Goal: Task Accomplishment & Management: Manage account settings

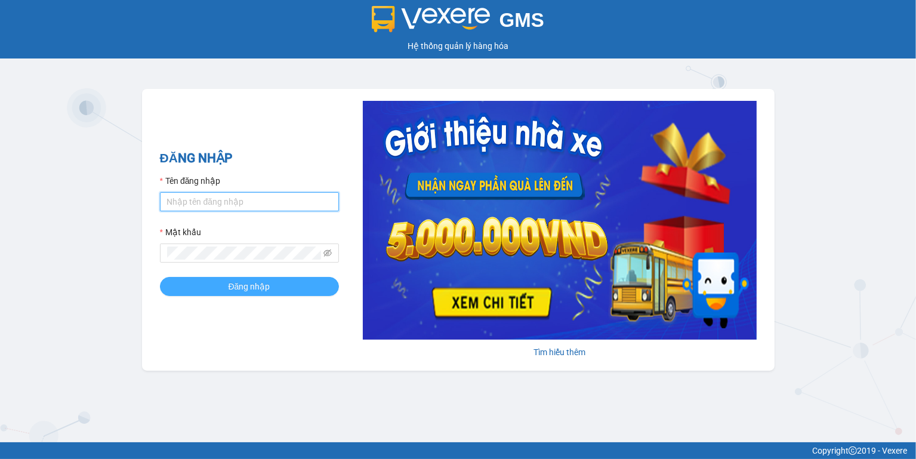
type input "ngoc.taithang"
click at [224, 286] on button "Đăng nhập" at bounding box center [249, 286] width 179 height 19
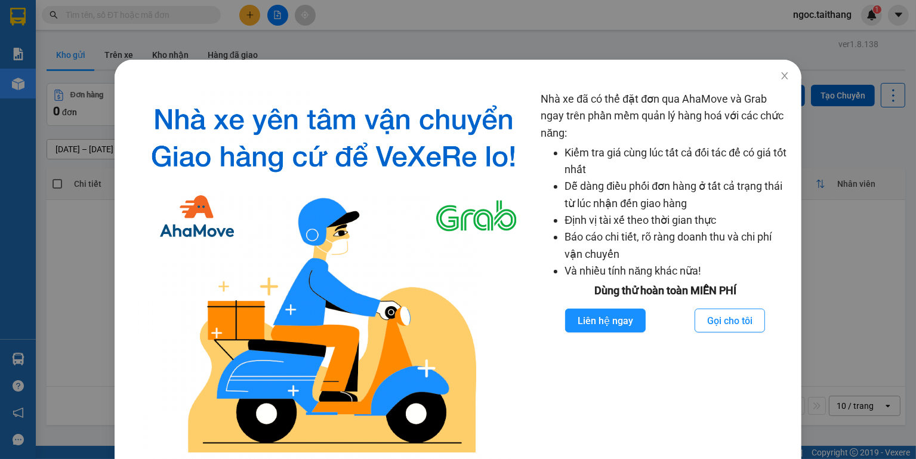
click at [251, 11] on div "Nhà xe đã có thể đặt đơn qua AhaMove và Grab ngay trên phần mềm quản lý hàng ho…" at bounding box center [458, 229] width 916 height 459
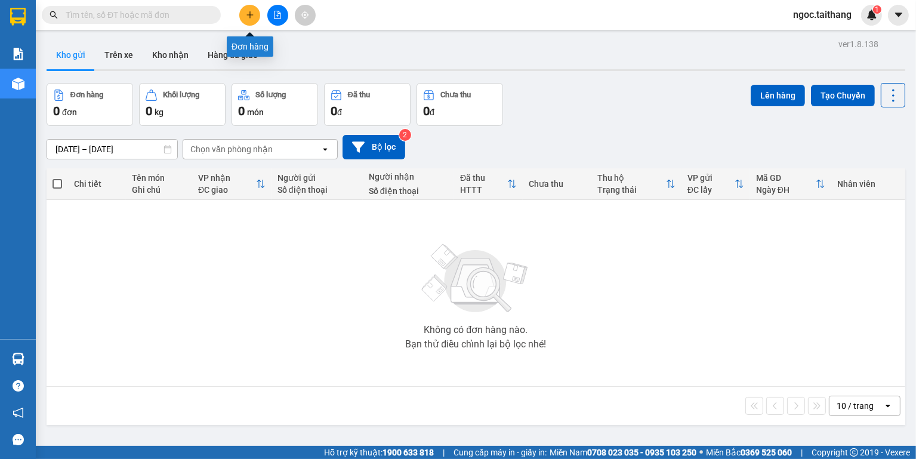
click at [248, 16] on icon "plus" at bounding box center [250, 15] width 8 height 8
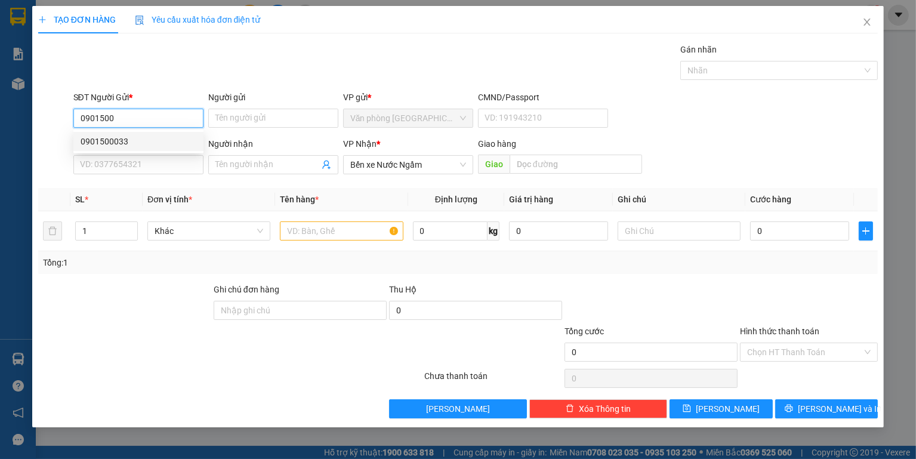
click at [104, 135] on div "0901500033" at bounding box center [139, 141] width 116 height 13
type input "0901500033"
type input "400.000"
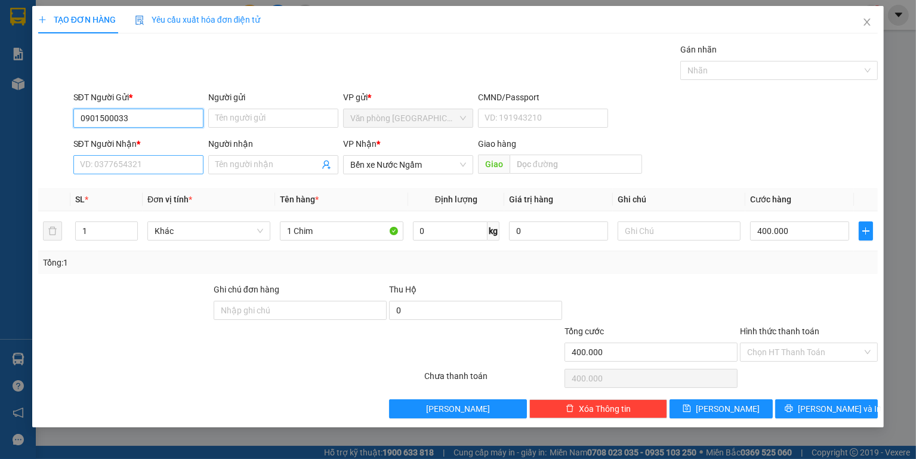
type input "0901500033"
click at [122, 167] on input "SĐT Người Nhận *" at bounding box center [138, 164] width 130 height 19
type input "0326236666"
click at [794, 231] on input "400.000" at bounding box center [799, 230] width 99 height 19
drag, startPoint x: 150, startPoint y: 122, endPoint x: 64, endPoint y: 120, distance: 85.3
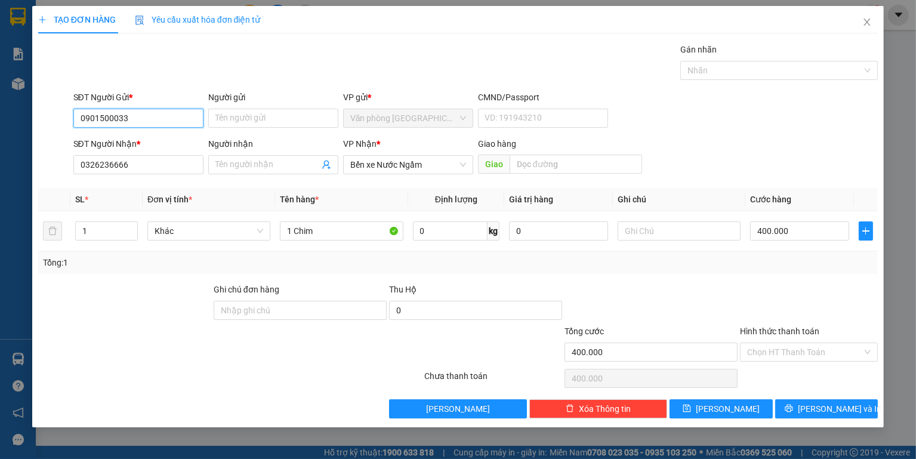
click at [64, 120] on div "SĐT Người Gửi * 0901500033 0901500033 Người gửi Tên người gửi VP gửi * Văn phòn…" at bounding box center [458, 112] width 842 height 42
click at [814, 405] on button "[PERSON_NAME] và In" at bounding box center [826, 408] width 103 height 19
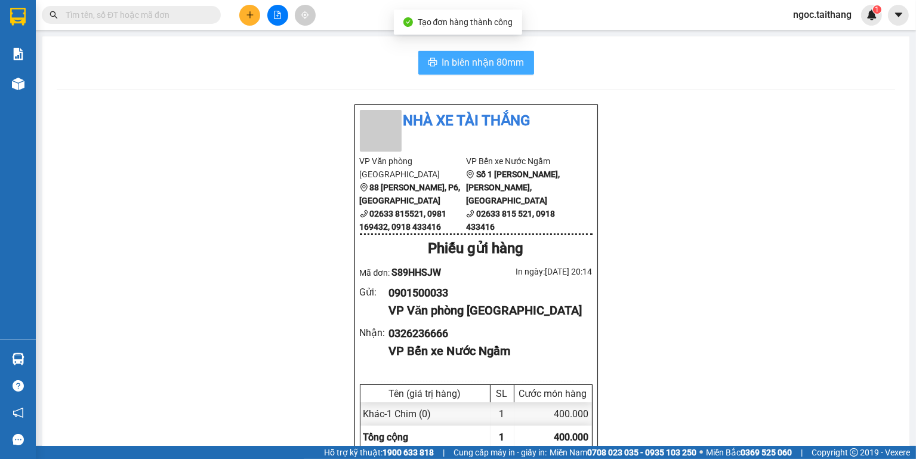
click at [455, 60] on span "In biên nhận 80mm" at bounding box center [483, 62] width 82 height 15
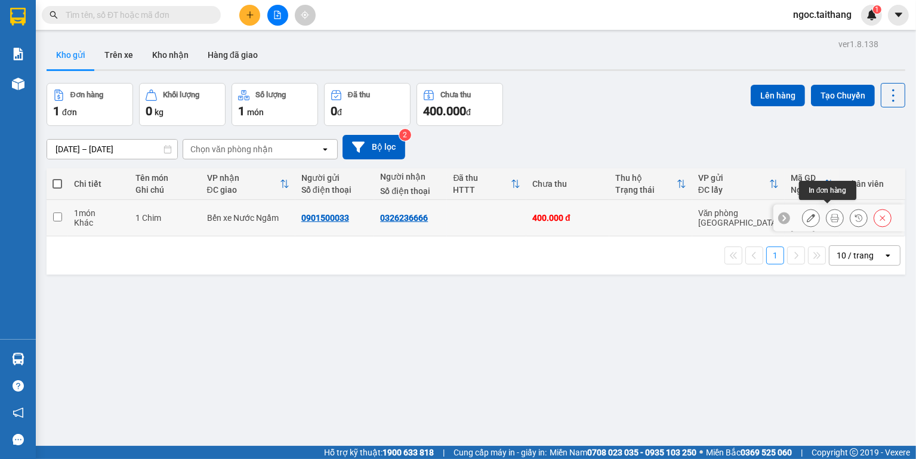
click at [831, 214] on icon at bounding box center [835, 218] width 8 height 8
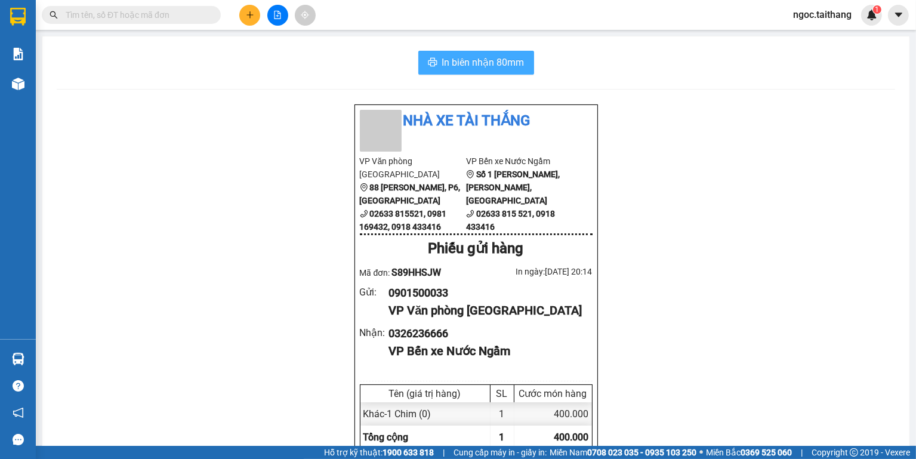
click at [442, 67] on span "In biên nhận 80mm" at bounding box center [483, 62] width 82 height 15
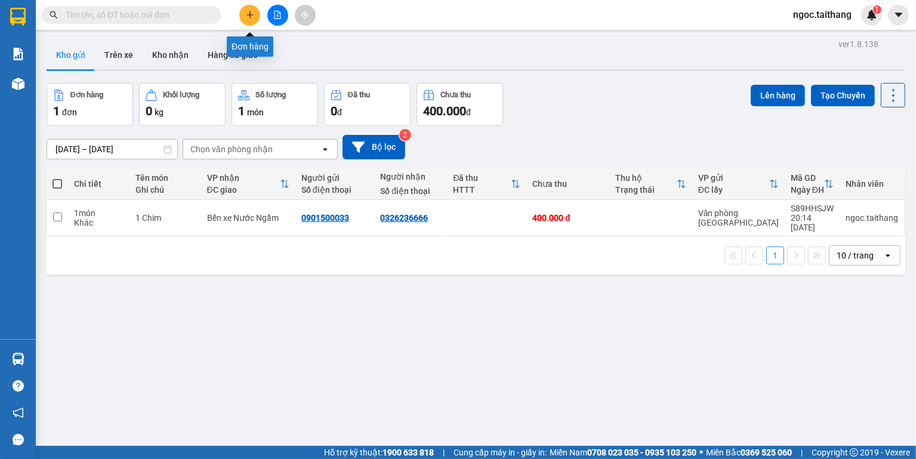
click at [246, 8] on button at bounding box center [249, 15] width 21 height 21
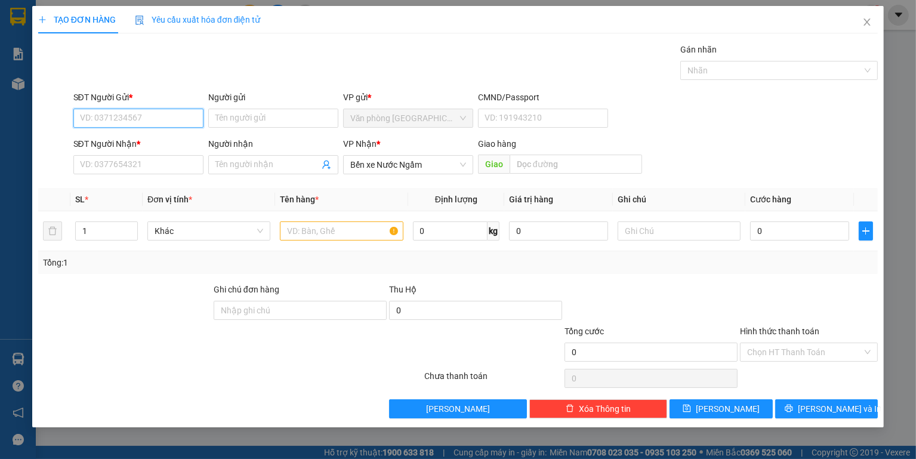
paste input "0901500033"
type input "0901500033"
click at [159, 161] on input "SĐT Người Nhận *" at bounding box center [138, 164] width 130 height 19
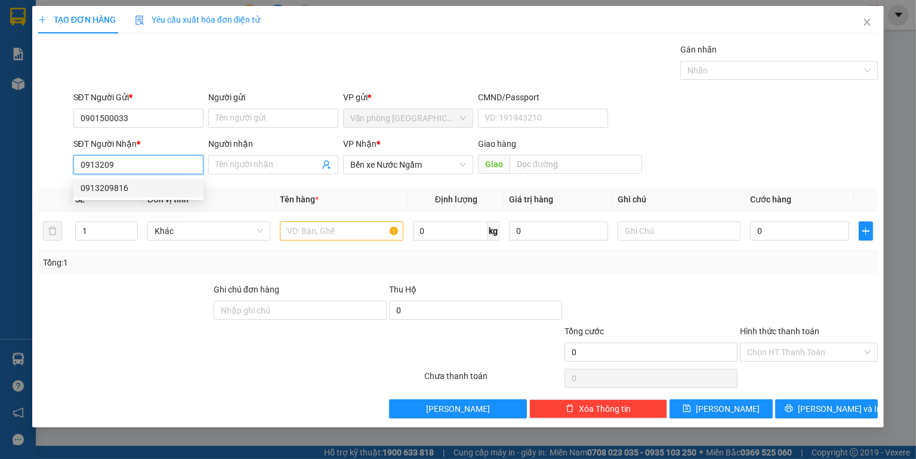
click at [118, 183] on div "0913209816" at bounding box center [139, 187] width 116 height 13
type input "0913209816"
type input "400.000"
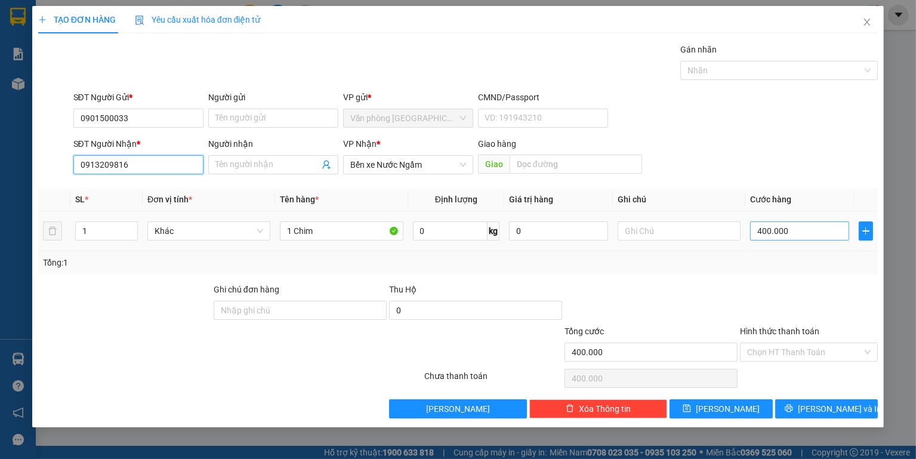
type input "0913209816"
click at [788, 230] on input "400.000" at bounding box center [799, 230] width 99 height 19
type input "3"
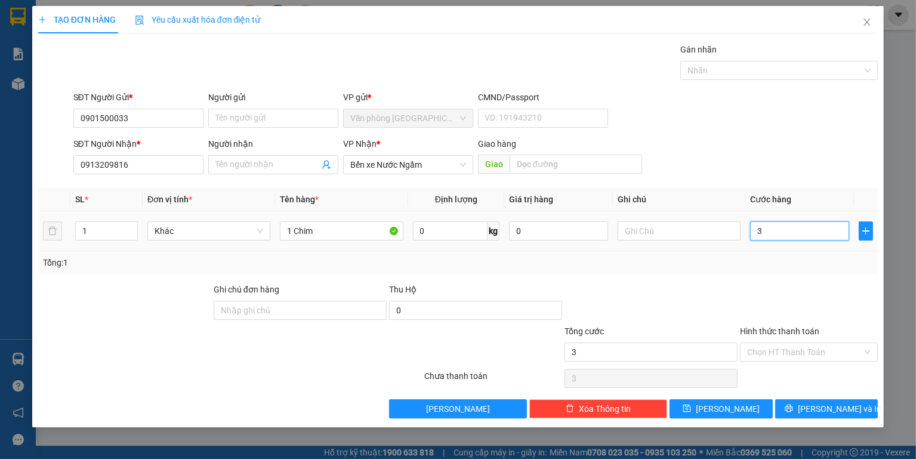
type input "35"
type input "350"
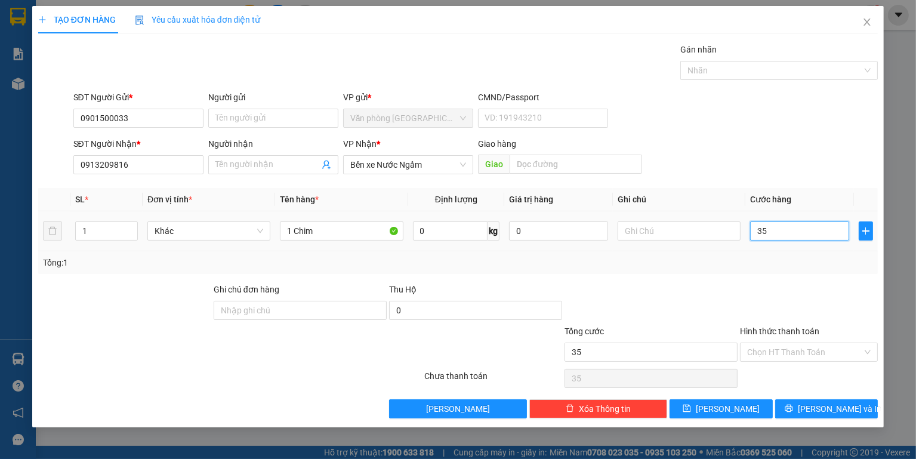
type input "350"
type input "3.500"
type input "35.000"
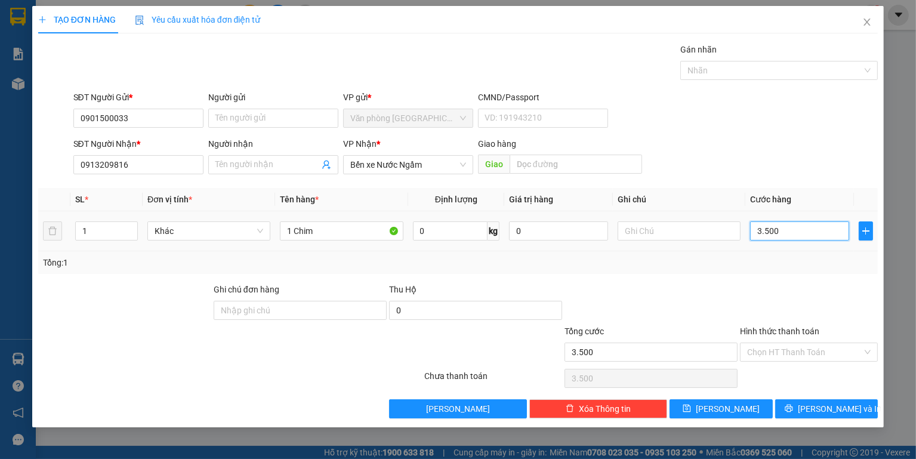
type input "35.000"
type input "350.000"
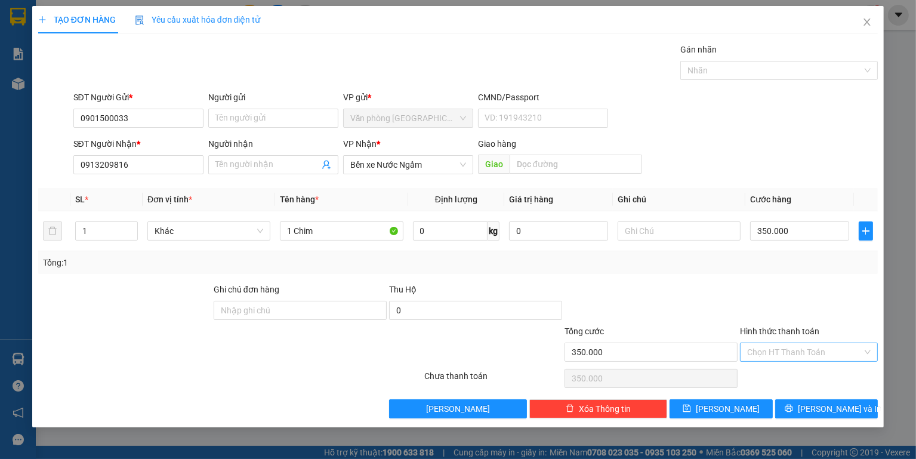
click at [801, 348] on input "Hình thức thanh toán" at bounding box center [804, 352] width 115 height 18
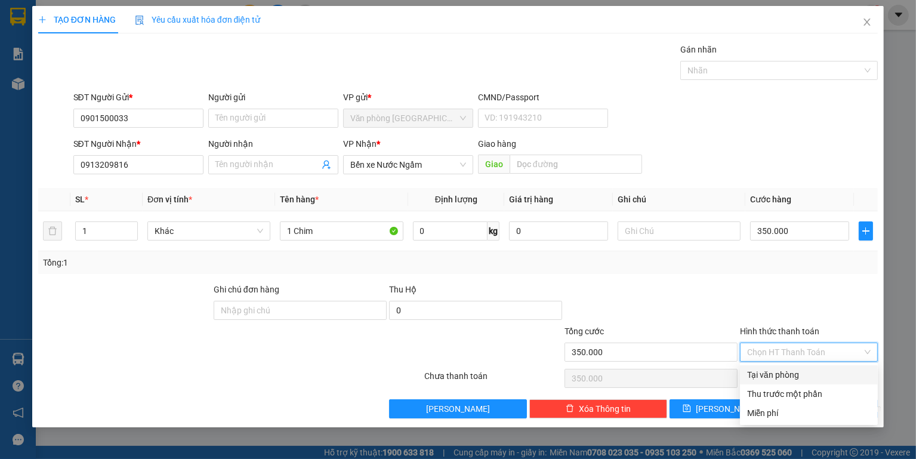
click at [783, 370] on div "Tại văn phòng" at bounding box center [809, 374] width 124 height 13
type input "0"
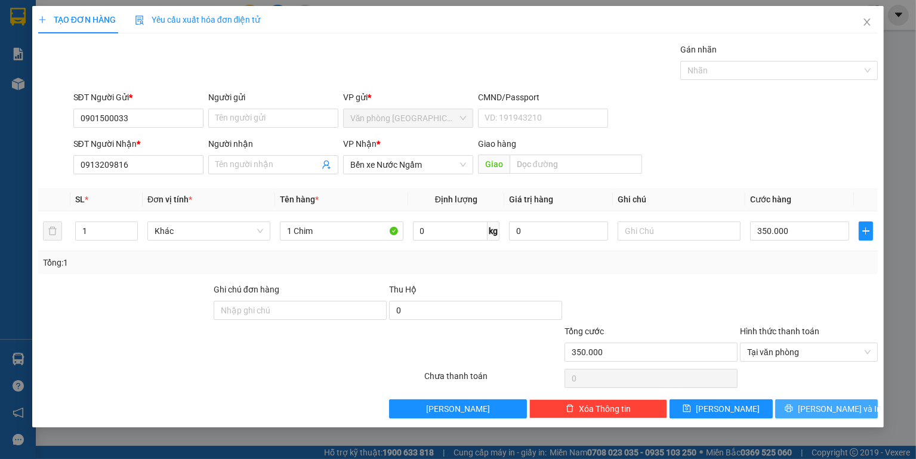
click at [842, 415] on button "[PERSON_NAME] và In" at bounding box center [826, 408] width 103 height 19
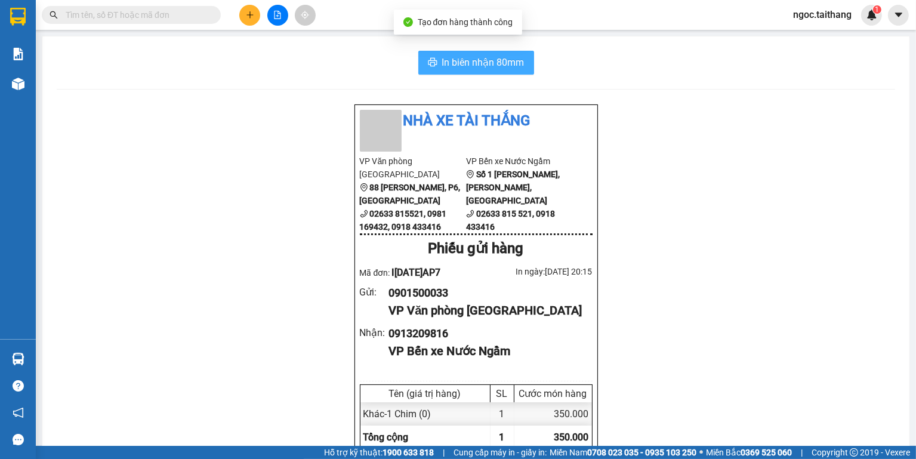
click at [509, 69] on span "In biên nhận 80mm" at bounding box center [483, 62] width 82 height 15
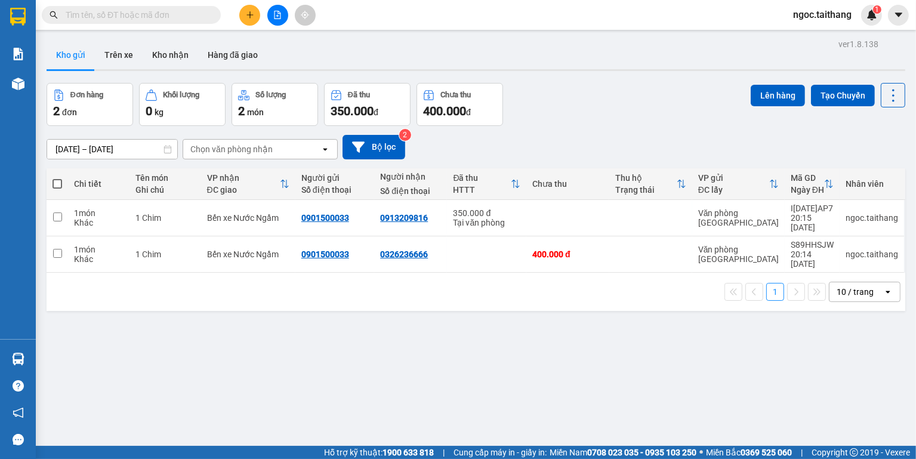
click at [53, 177] on th at bounding box center [57, 184] width 21 height 32
click at [53, 182] on span at bounding box center [58, 184] width 10 height 10
click at [57, 178] on input "checkbox" at bounding box center [57, 178] width 0 height 0
checkbox input "true"
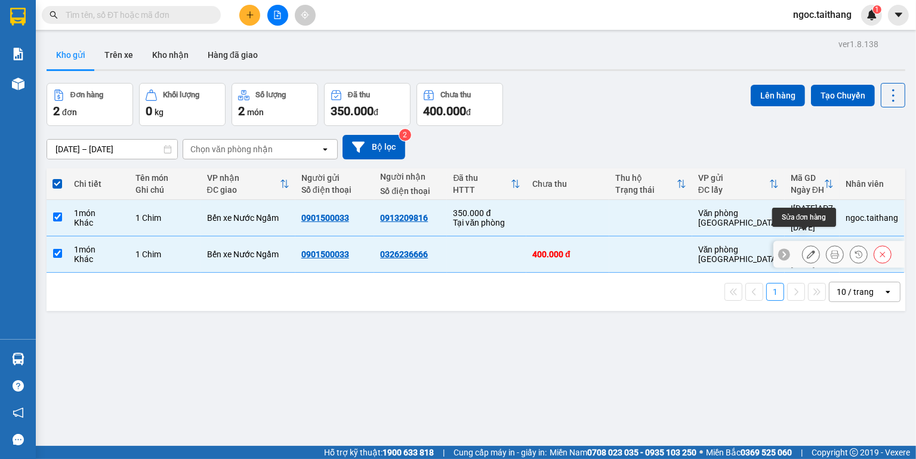
click at [807, 250] on icon at bounding box center [811, 254] width 8 height 8
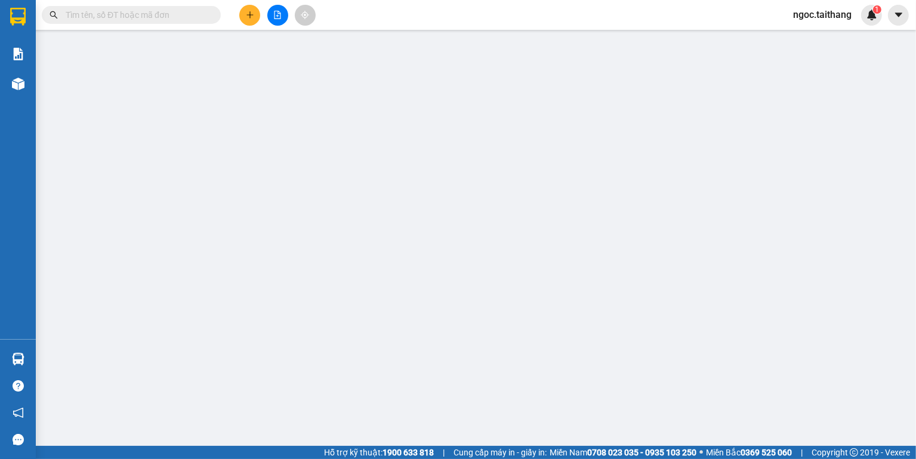
type input "0901500033"
type input "0326236666"
type input "400.000"
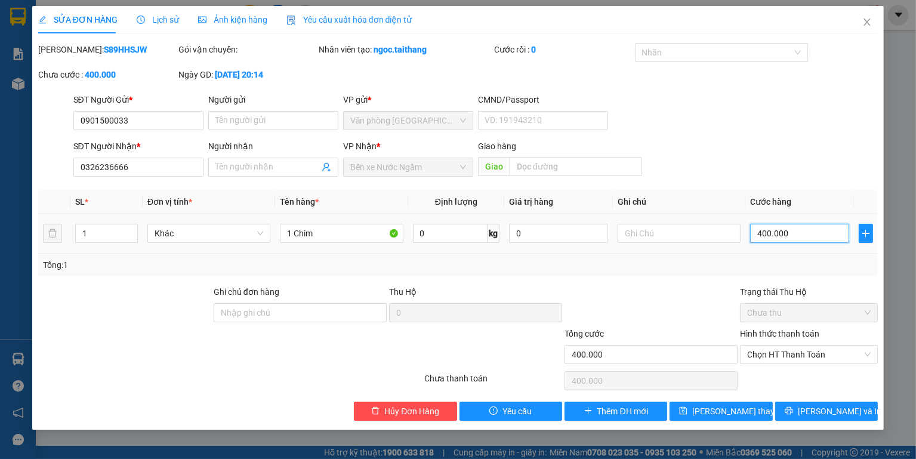
click at [798, 236] on input "400.000" at bounding box center [799, 233] width 99 height 19
click at [871, 21] on icon "close" at bounding box center [867, 22] width 10 height 10
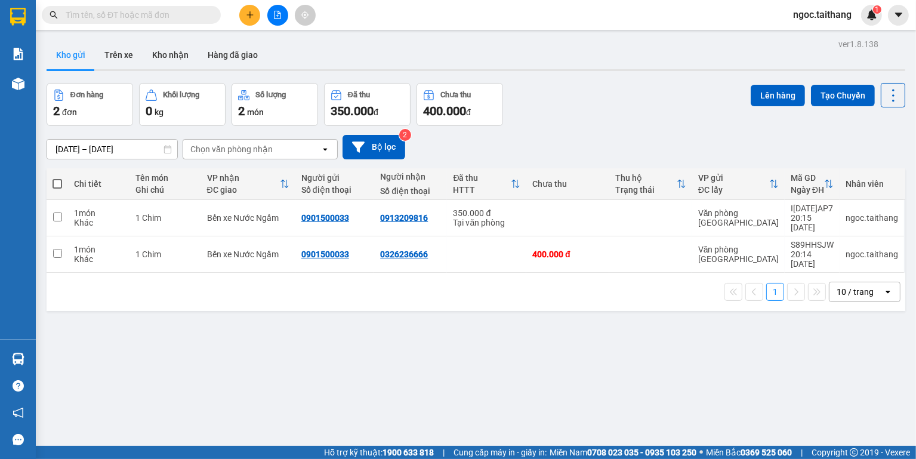
click at [53, 186] on span at bounding box center [58, 184] width 10 height 10
click at [57, 178] on input "checkbox" at bounding box center [57, 178] width 0 height 0
checkbox input "true"
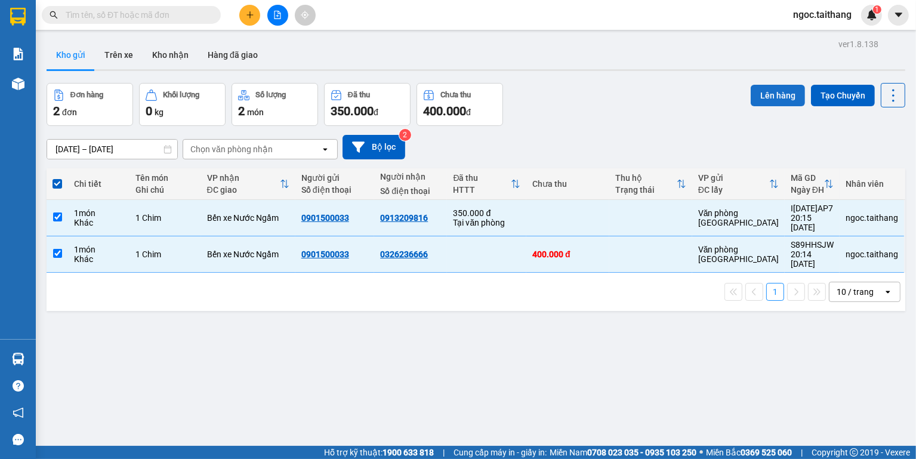
click at [772, 94] on button "Lên hàng" at bounding box center [778, 95] width 54 height 21
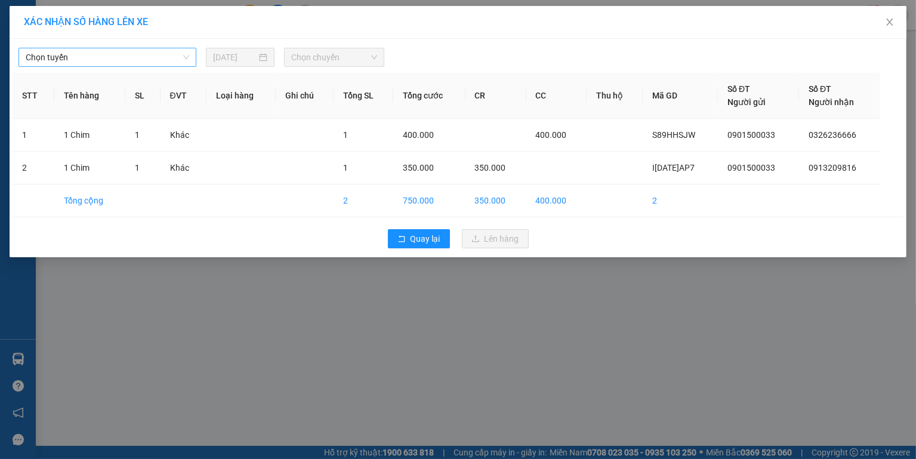
click at [190, 58] on div "Chọn tuyến" at bounding box center [107, 57] width 178 height 19
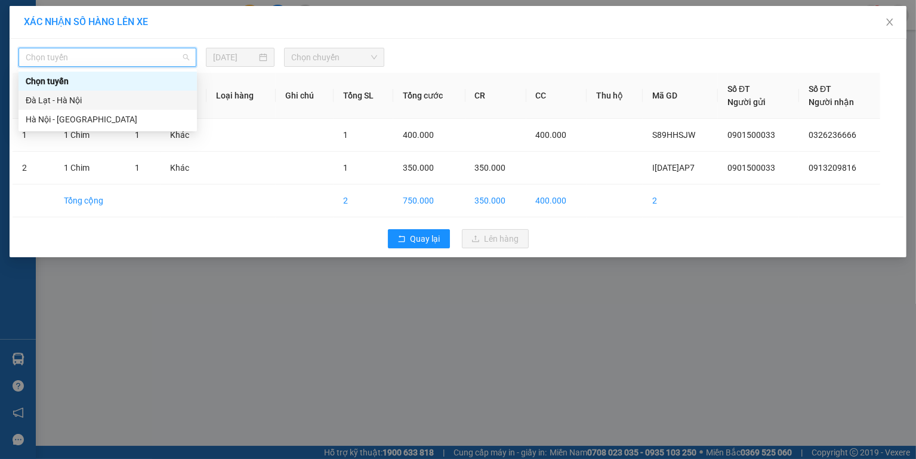
click at [67, 103] on div "Đà Lạt - Hà Nội" at bounding box center [108, 100] width 164 height 13
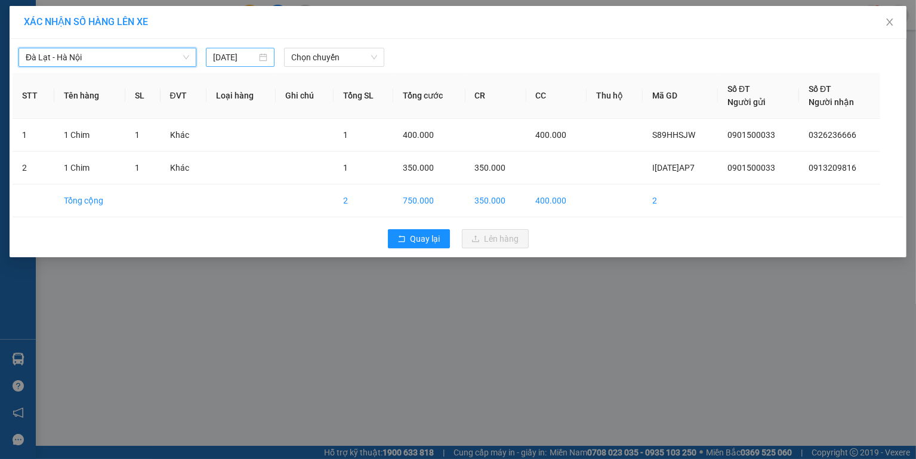
click at [263, 60] on div "[DATE]" at bounding box center [240, 57] width 54 height 13
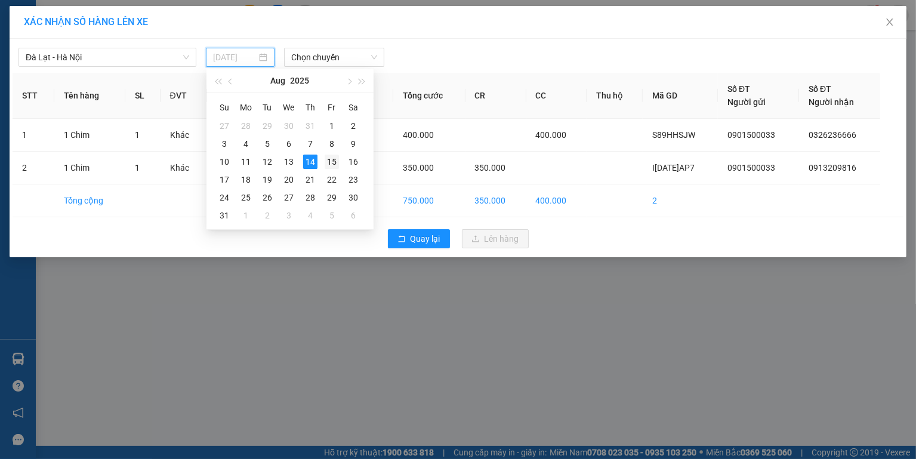
click at [334, 156] on div "15" at bounding box center [332, 162] width 14 height 14
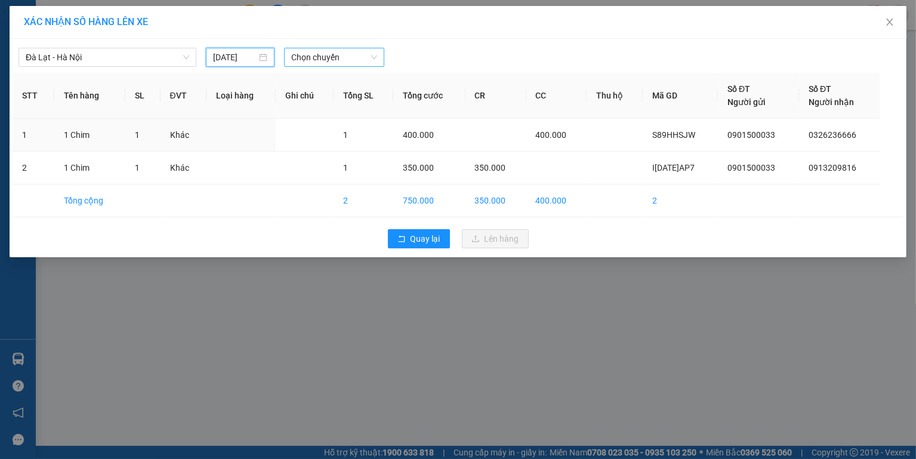
type input "[DATE]"
click at [354, 57] on span "Chọn chuyến" at bounding box center [333, 57] width 85 height 18
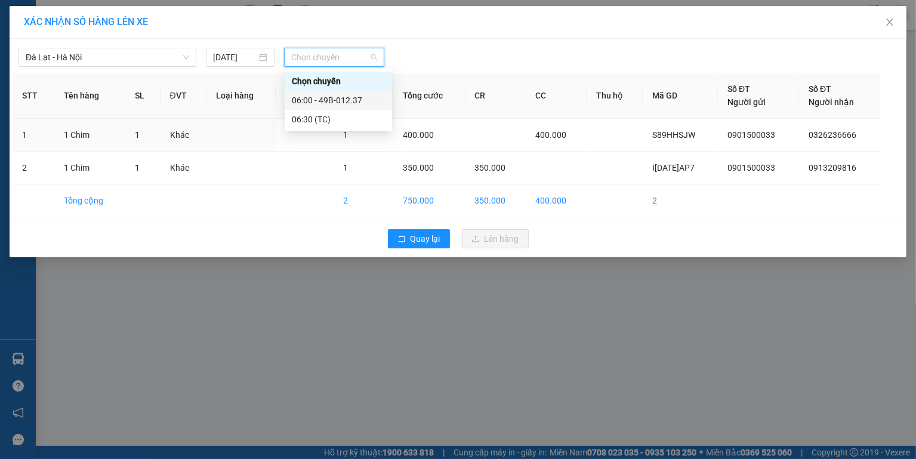
click at [339, 101] on div "06:00 - 49B-012.37" at bounding box center [338, 100] width 93 height 13
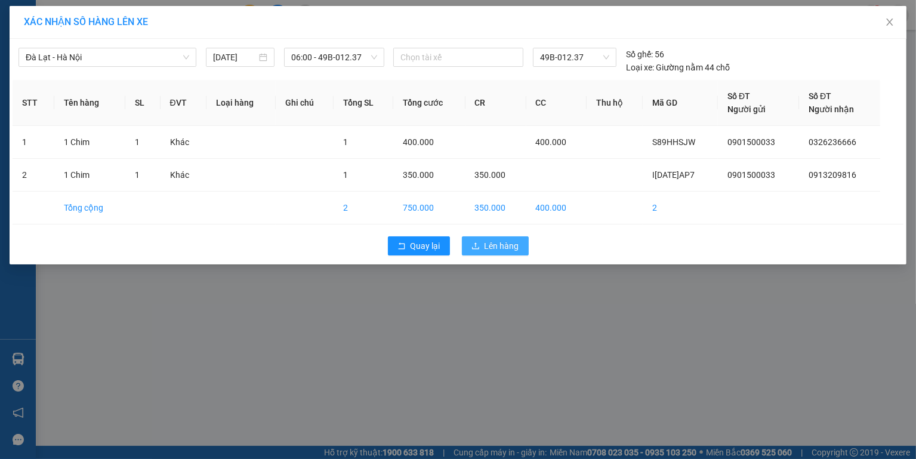
click at [508, 248] on span "Lên hàng" at bounding box center [501, 245] width 35 height 13
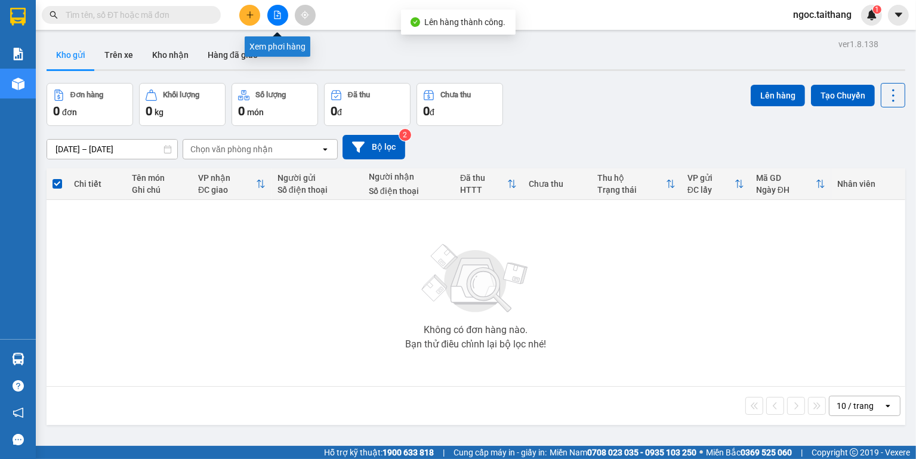
click at [280, 15] on icon "file-add" at bounding box center [277, 15] width 7 height 8
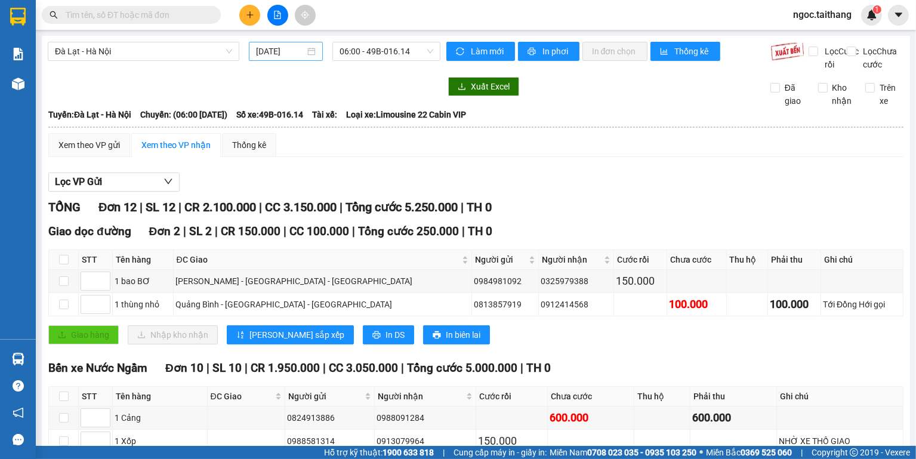
click at [305, 49] on div "[DATE]" at bounding box center [286, 51] width 60 height 13
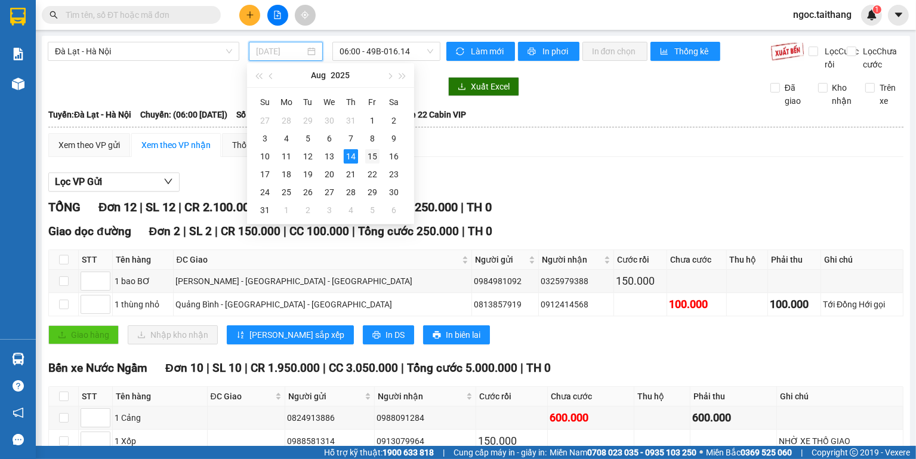
click at [373, 154] on div "15" at bounding box center [372, 156] width 14 height 14
type input "[DATE]"
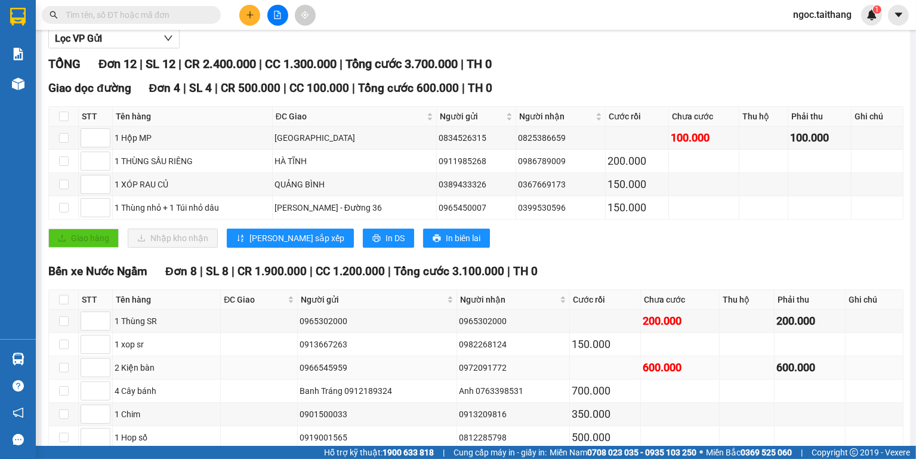
scroll to position [239, 0]
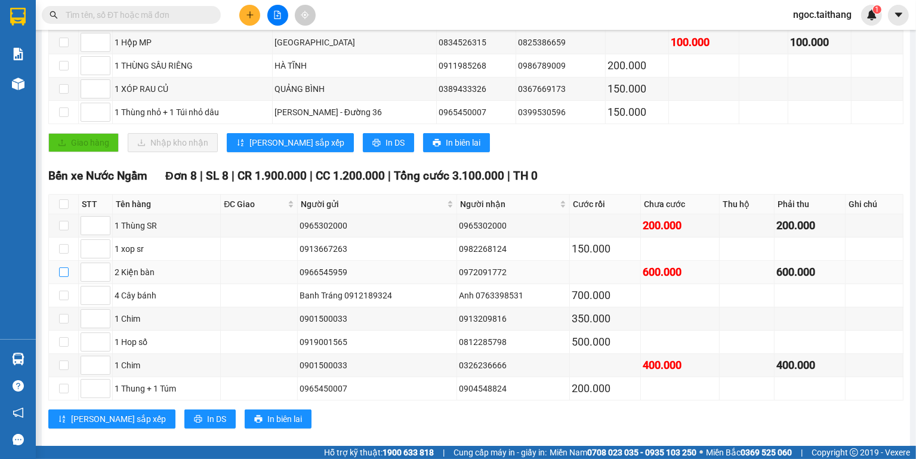
click at [65, 277] on input "checkbox" at bounding box center [64, 272] width 10 height 10
checkbox input "true"
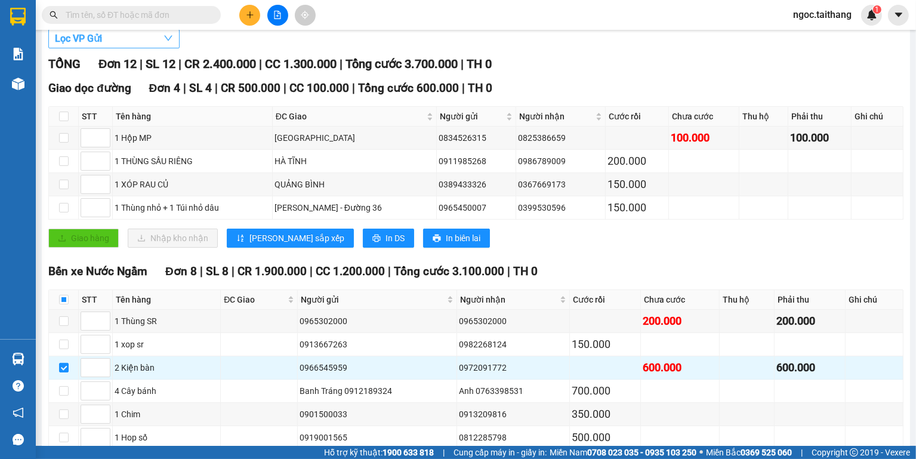
scroll to position [48, 0]
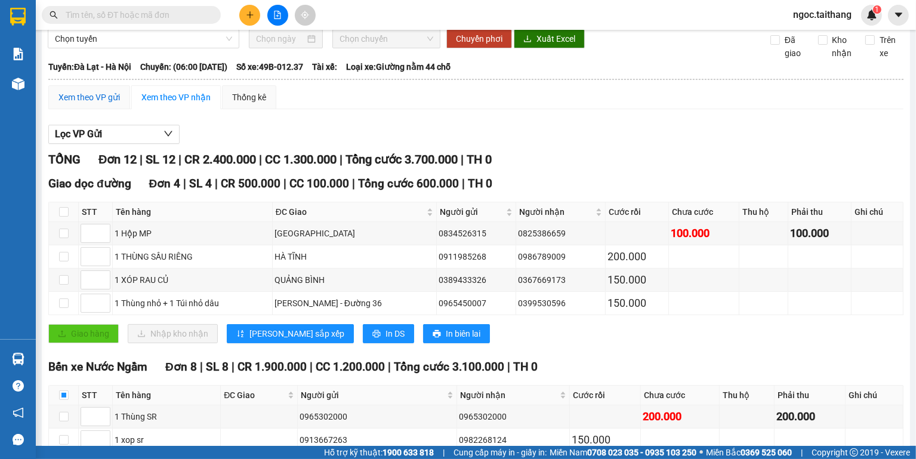
click at [100, 104] on div "Xem theo VP gửi" at bounding box center [88, 97] width 61 height 13
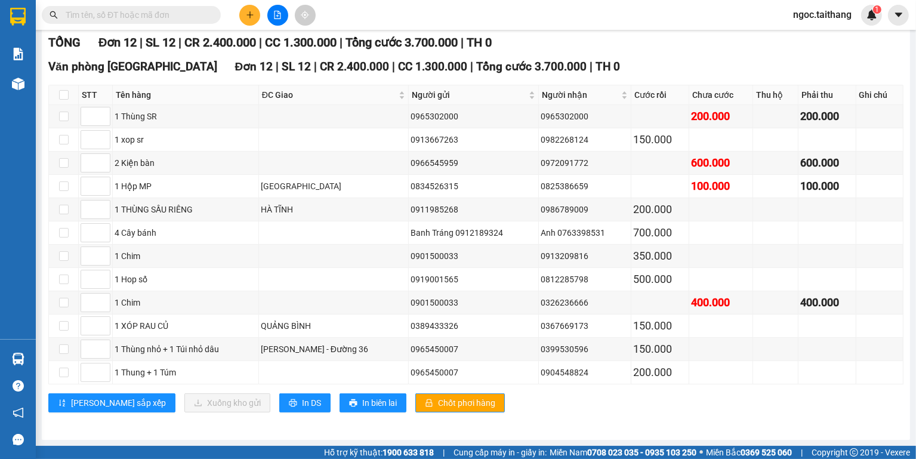
scroll to position [77, 0]
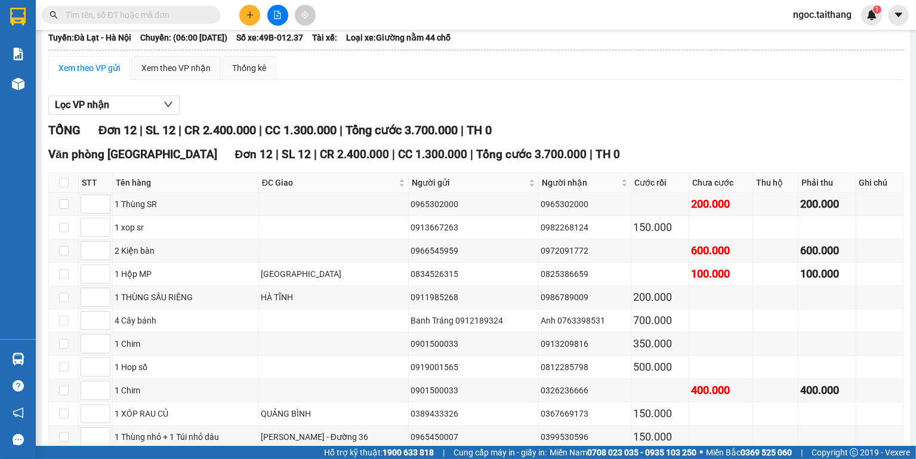
click at [85, 75] on div "Xem theo VP gửi" at bounding box center [88, 67] width 61 height 13
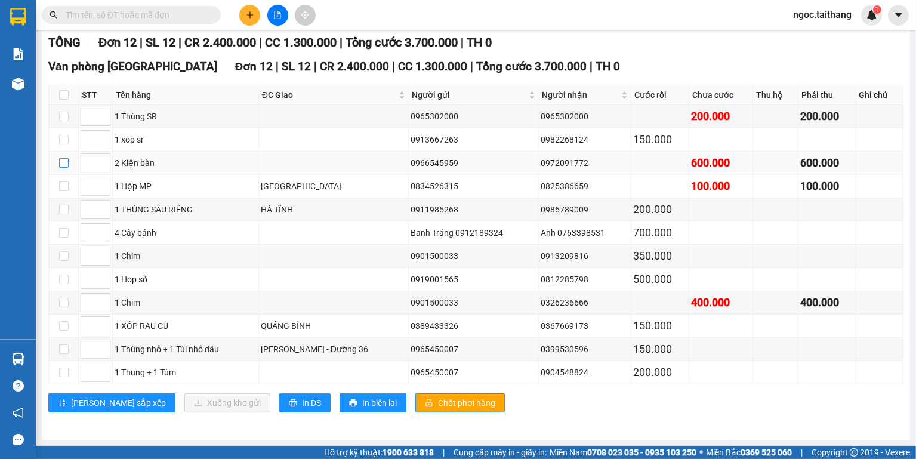
click at [64, 163] on input "checkbox" at bounding box center [64, 163] width 10 height 10
checkbox input "true"
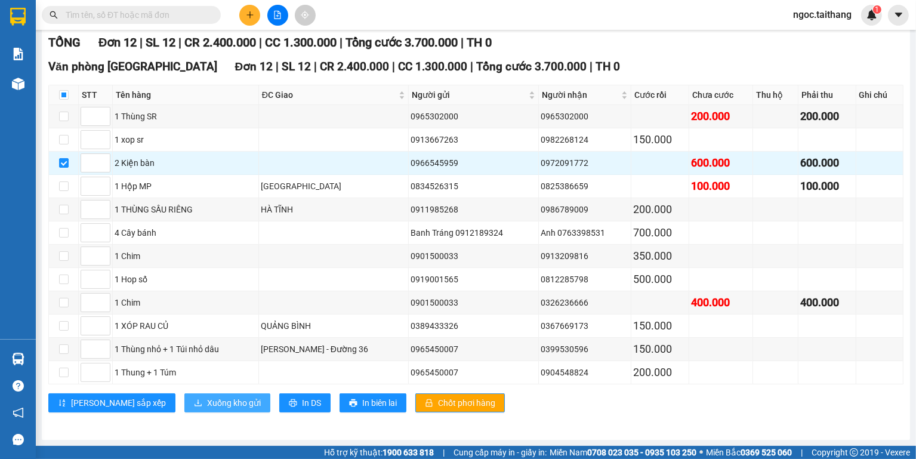
click at [207, 408] on span "Xuống kho gửi" at bounding box center [234, 402] width 54 height 13
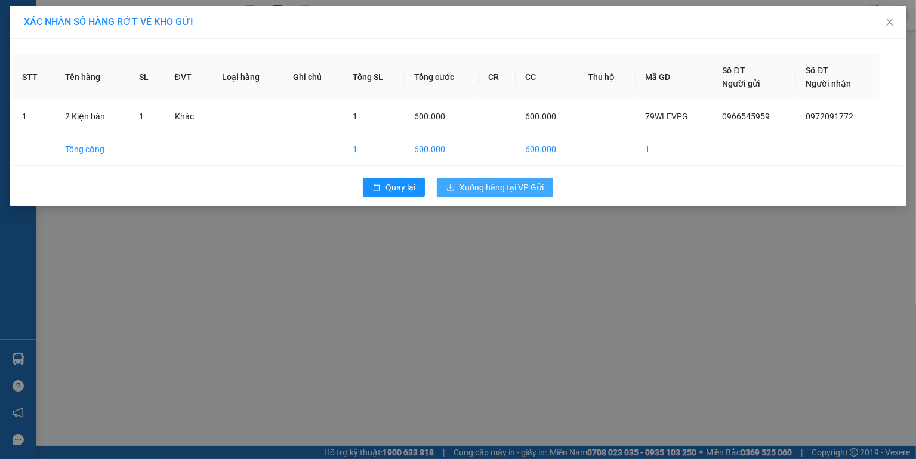
click at [526, 186] on span "Xuống hàng tại VP Gửi" at bounding box center [501, 187] width 84 height 13
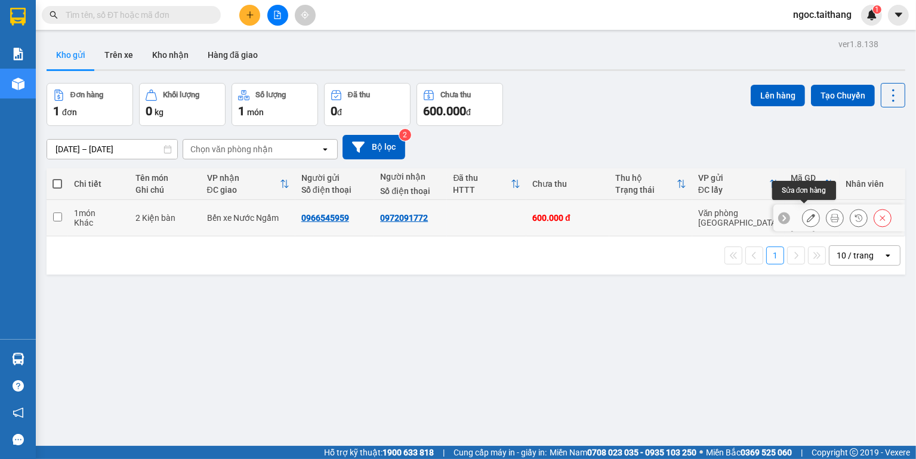
click at [807, 214] on icon at bounding box center [811, 218] width 8 height 8
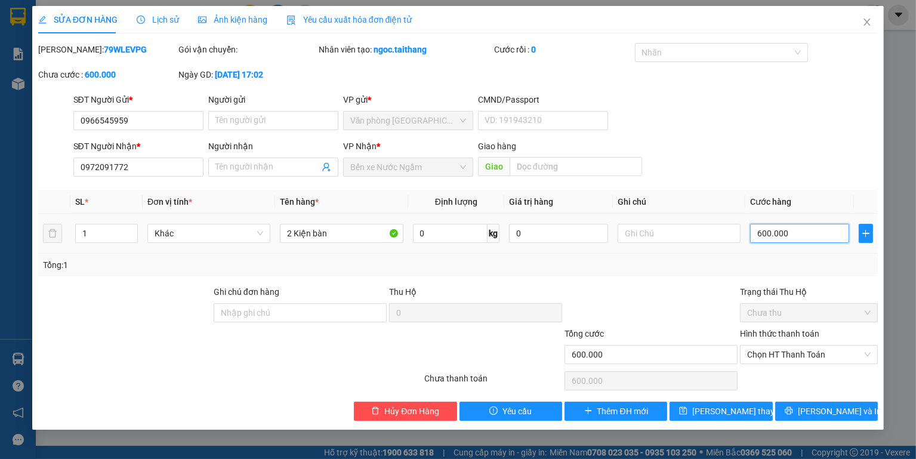
click at [796, 234] on input "600.000" at bounding box center [799, 233] width 99 height 19
type input "4"
type input "40"
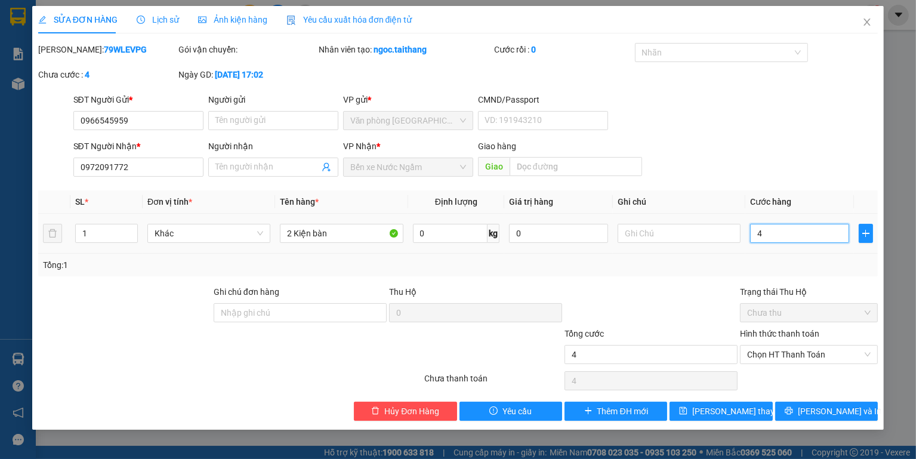
type input "40"
type input "400"
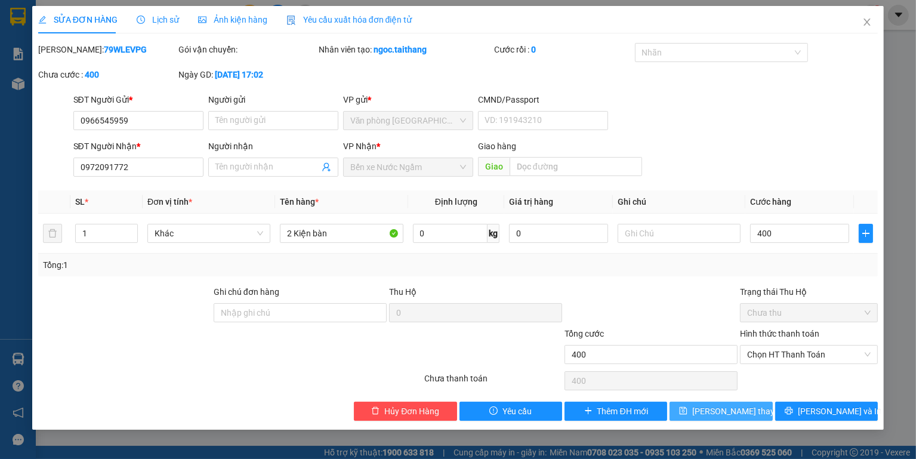
type input "400.000"
click at [751, 410] on button "[PERSON_NAME] thay đổi" at bounding box center [720, 411] width 103 height 19
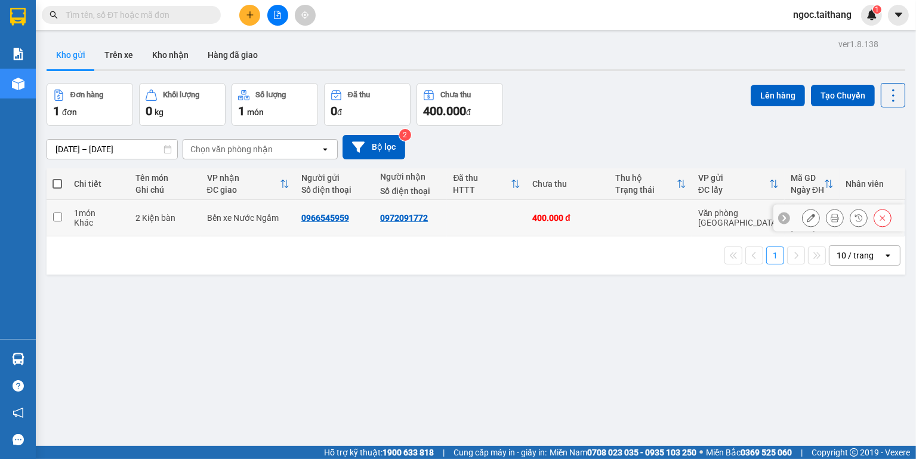
click at [57, 212] on input "checkbox" at bounding box center [57, 216] width 9 height 9
checkbox input "true"
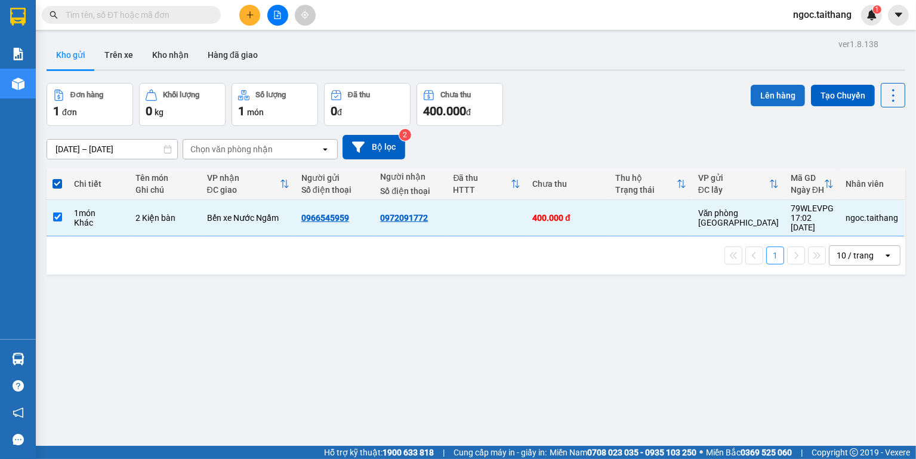
click at [771, 97] on button "Lên hàng" at bounding box center [778, 95] width 54 height 21
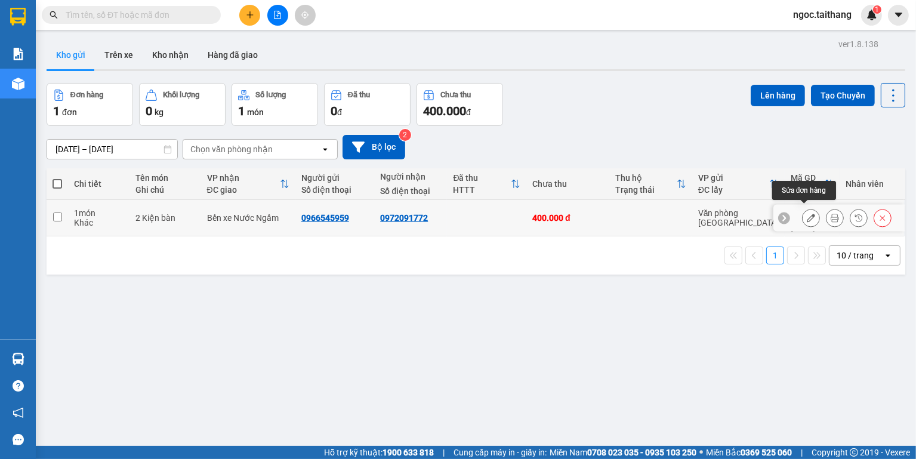
click at [807, 214] on icon at bounding box center [811, 218] width 8 height 8
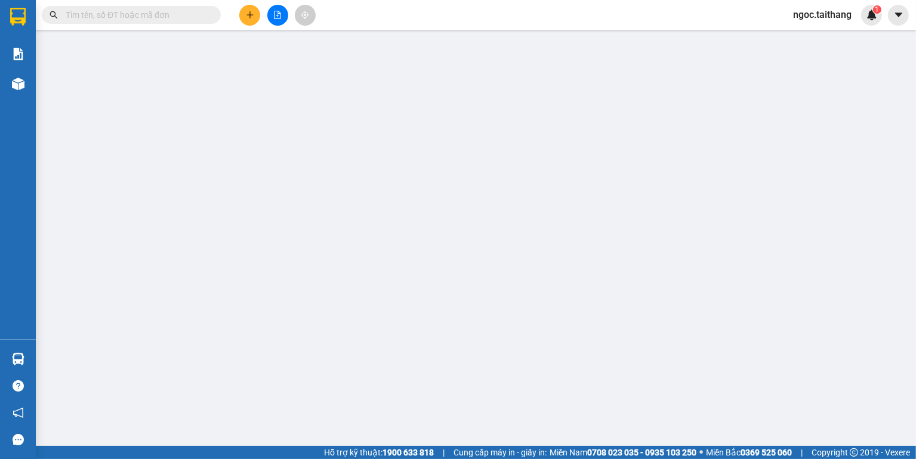
type input "0966545959"
type input "0972091772"
type input "400.000"
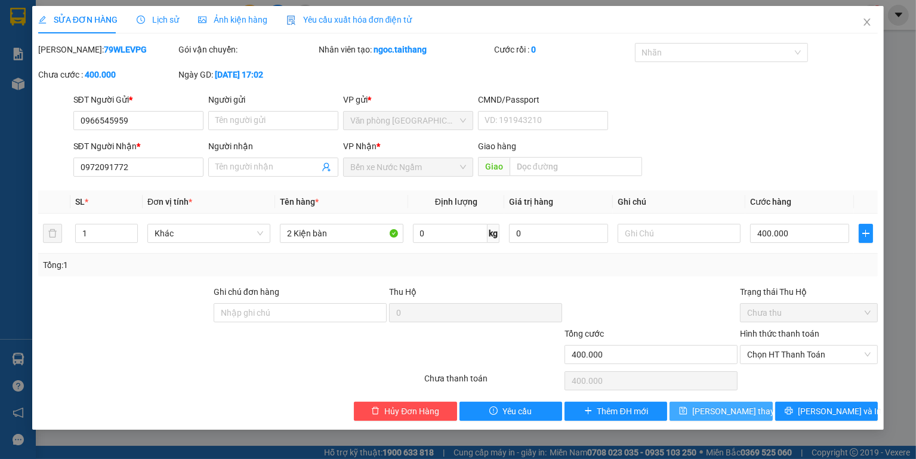
click at [720, 408] on span "[PERSON_NAME] thay đổi" at bounding box center [739, 411] width 95 height 13
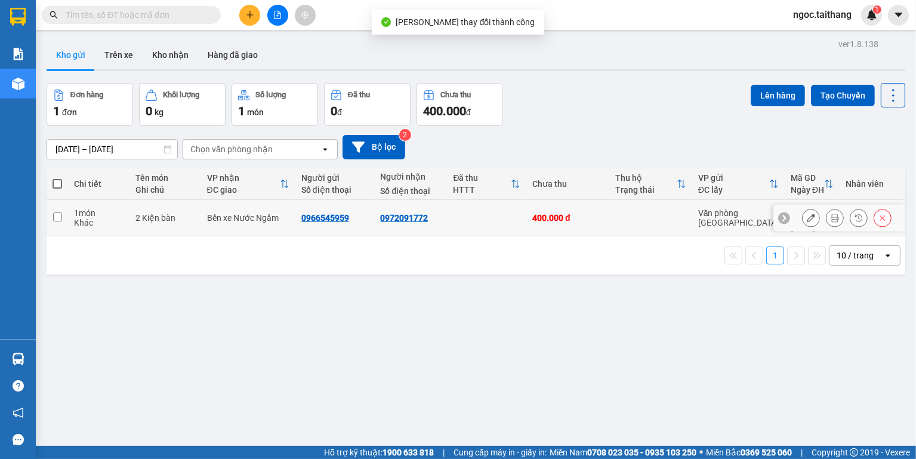
click at [55, 212] on input "checkbox" at bounding box center [57, 216] width 9 height 9
checkbox input "true"
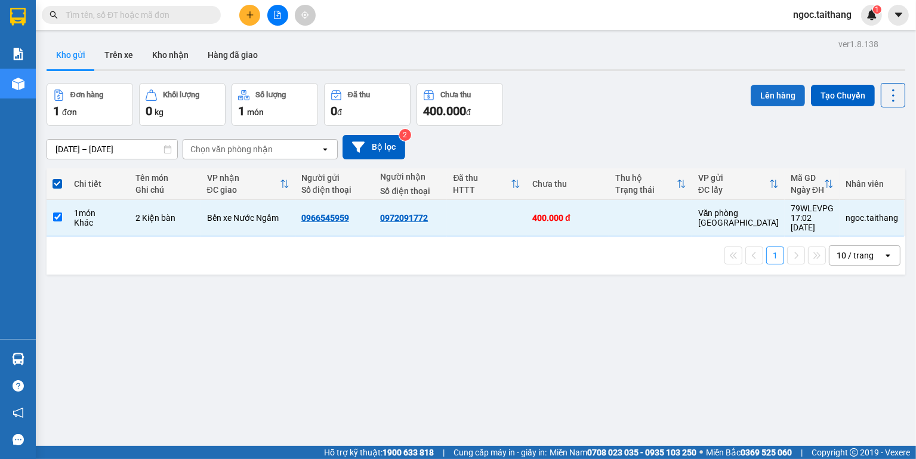
click at [764, 98] on button "Lên hàng" at bounding box center [778, 95] width 54 height 21
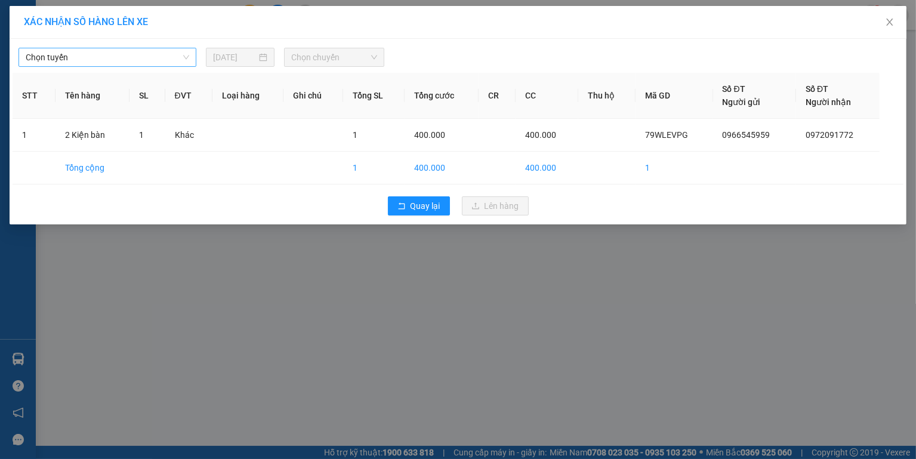
click at [181, 58] on span "Chọn tuyến" at bounding box center [107, 57] width 163 height 18
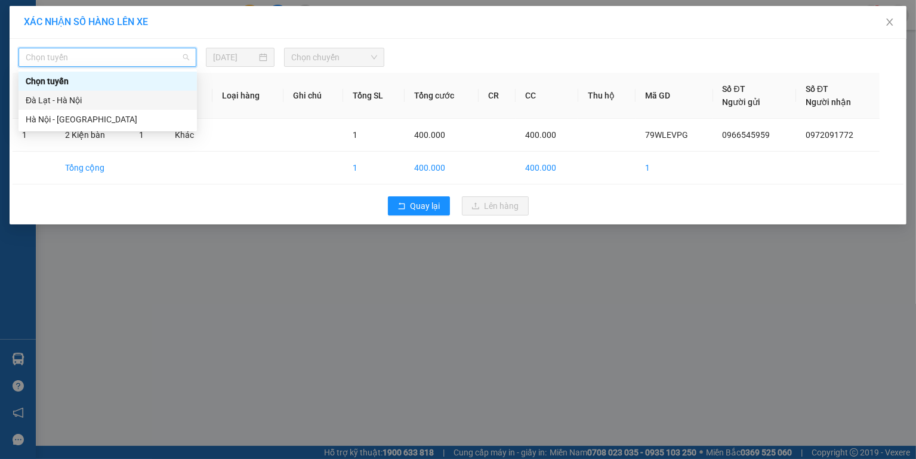
click at [46, 100] on div "Đà Lạt - Hà Nội" at bounding box center [108, 100] width 164 height 13
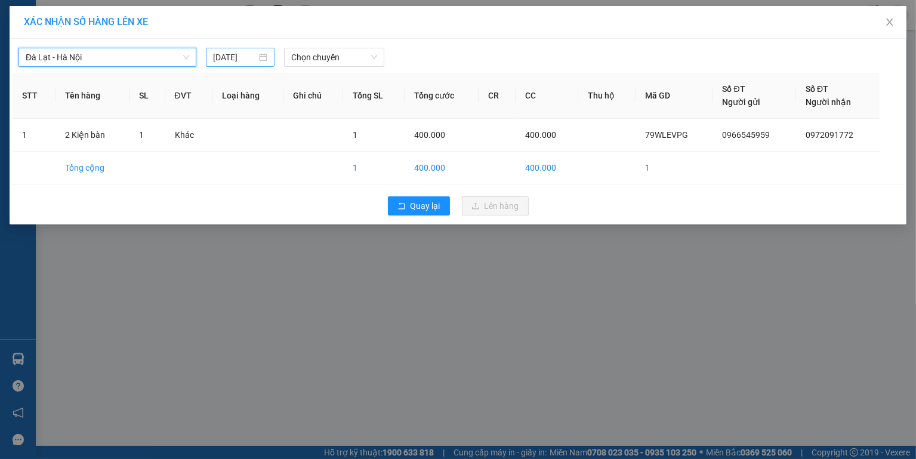
click at [264, 53] on div "[DATE]" at bounding box center [240, 57] width 54 height 13
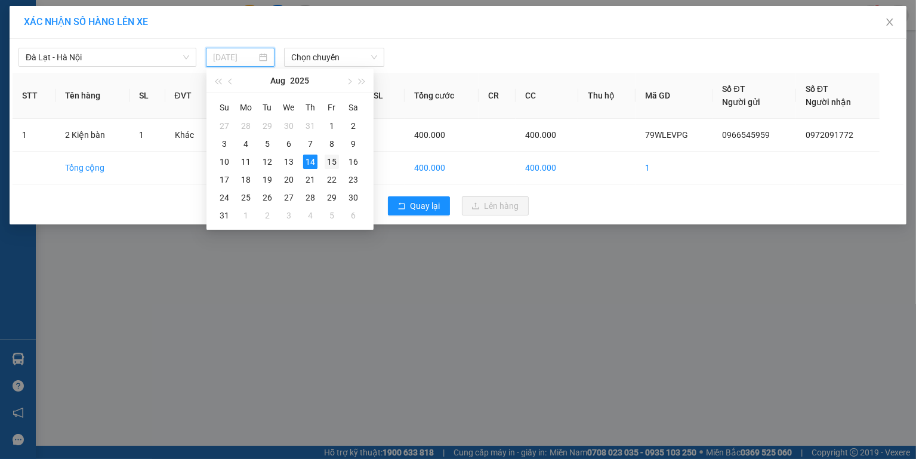
click at [333, 159] on div "15" at bounding box center [332, 162] width 14 height 14
type input "[DATE]"
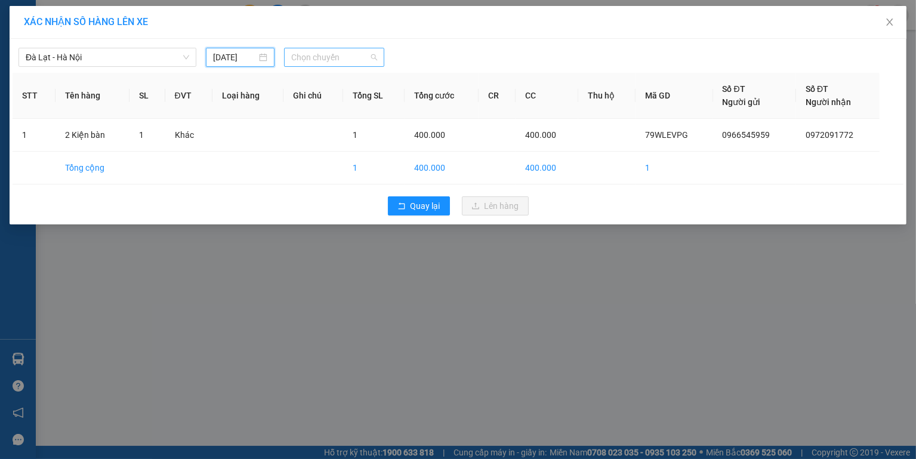
click at [351, 60] on span "Chọn chuyến" at bounding box center [333, 57] width 85 height 18
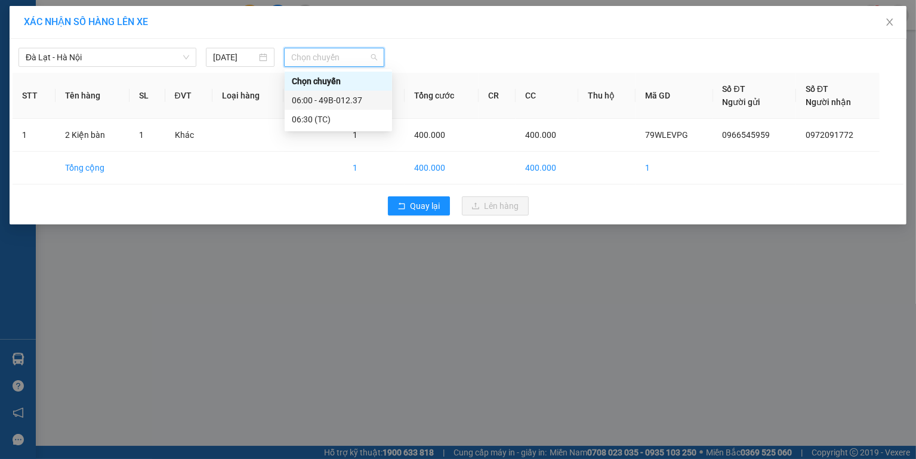
click at [342, 97] on div "06:00 - 49B-012.37" at bounding box center [338, 100] width 93 height 13
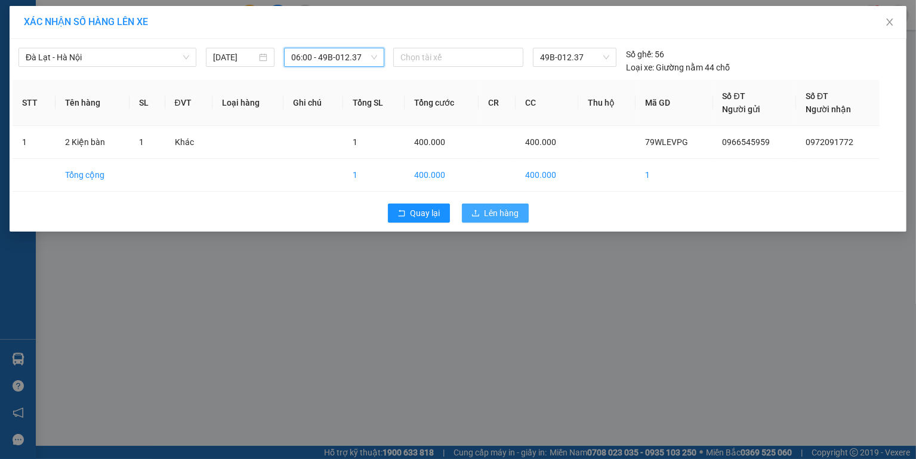
click at [475, 217] on span "upload" at bounding box center [475, 214] width 8 height 10
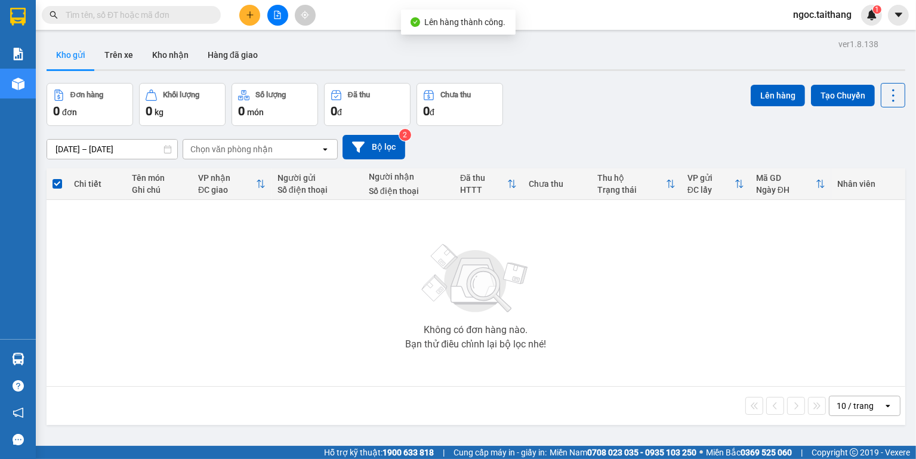
scroll to position [55, 0]
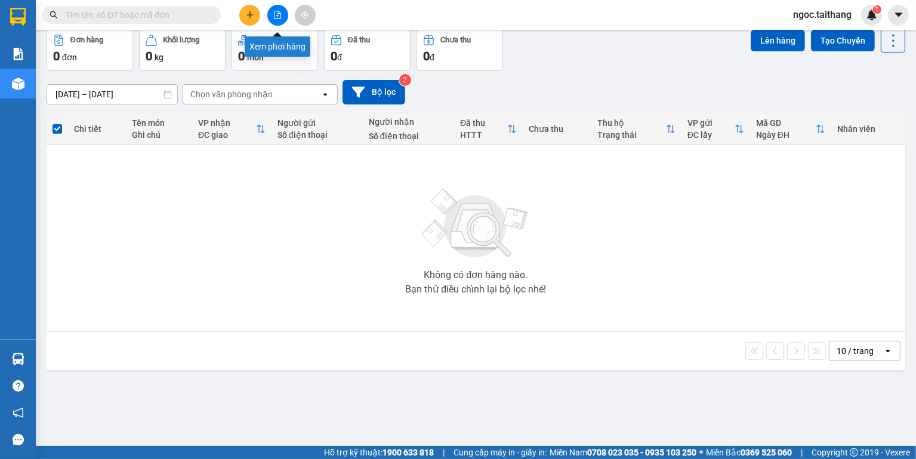
click at [281, 11] on icon "file-add" at bounding box center [277, 15] width 8 height 8
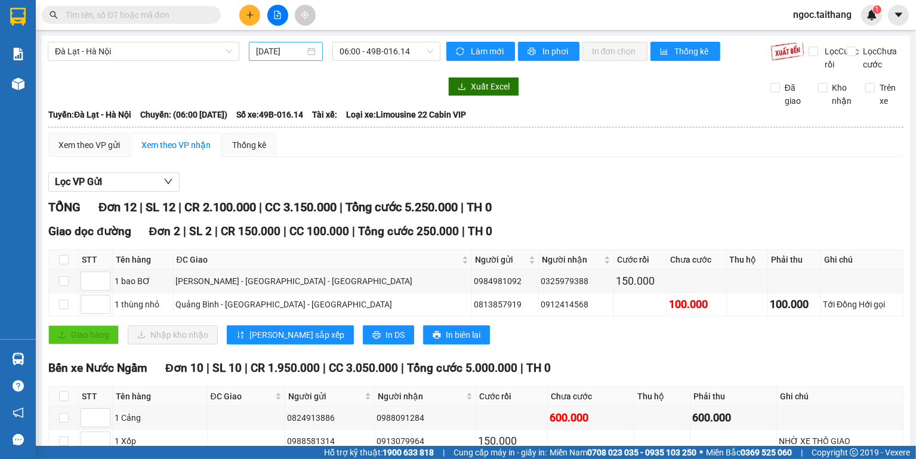
click at [310, 51] on div "[DATE]" at bounding box center [286, 51] width 60 height 13
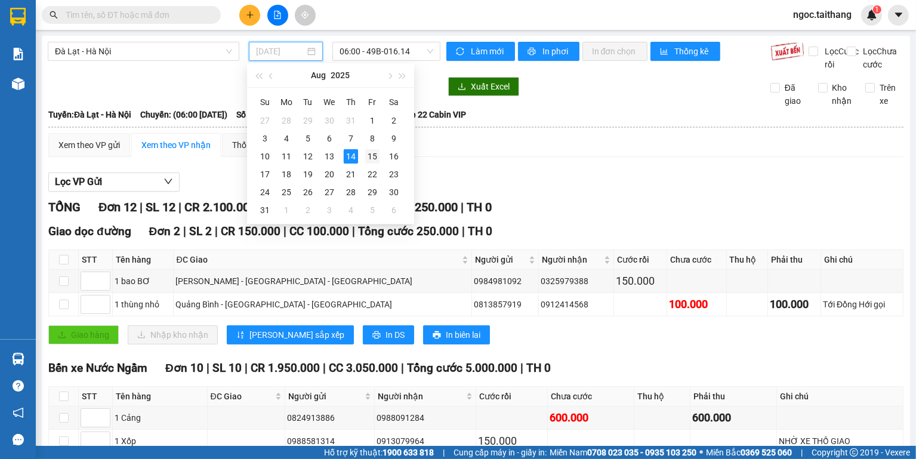
click at [371, 155] on div "15" at bounding box center [372, 156] width 14 height 14
type input "[DATE]"
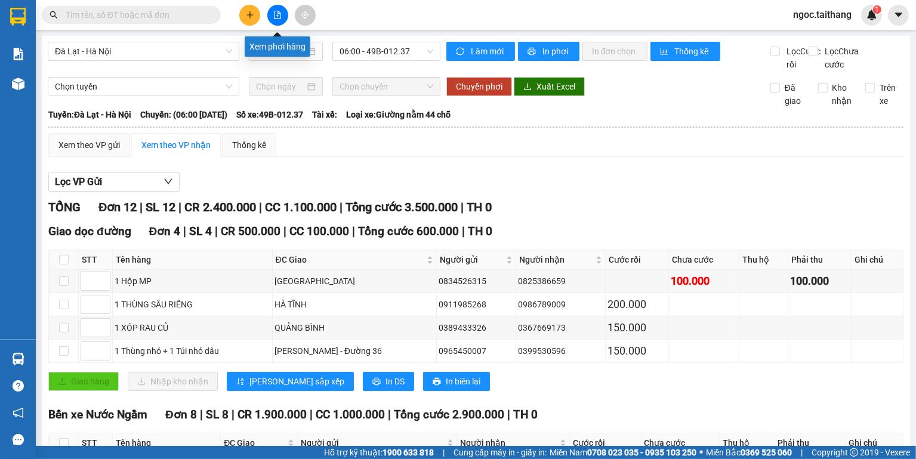
click at [281, 20] on button at bounding box center [277, 15] width 21 height 21
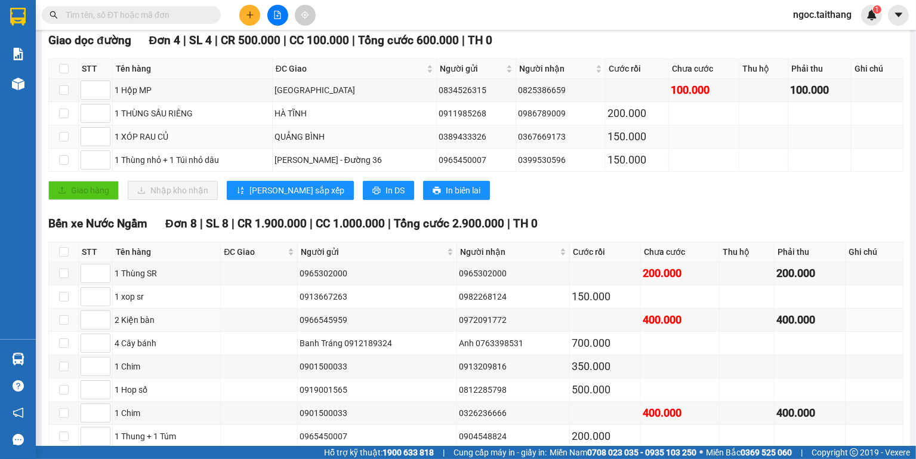
scroll to position [263, 0]
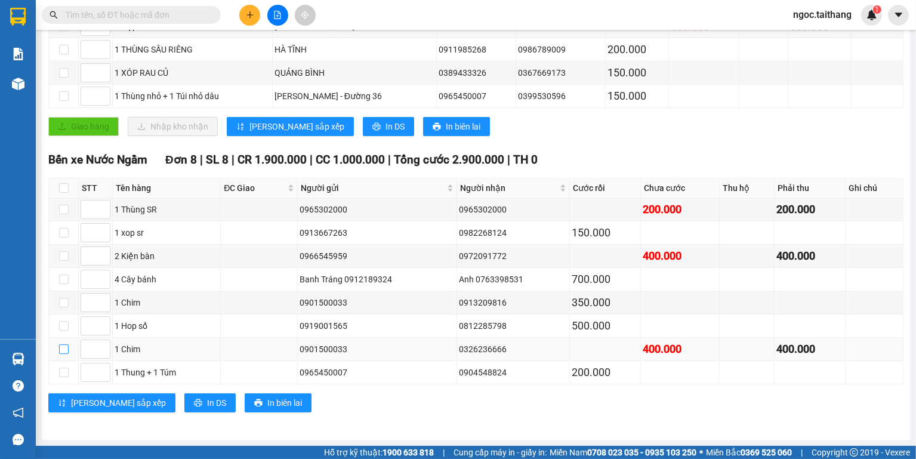
click at [61, 351] on input "checkbox" at bounding box center [64, 349] width 10 height 10
checkbox input "true"
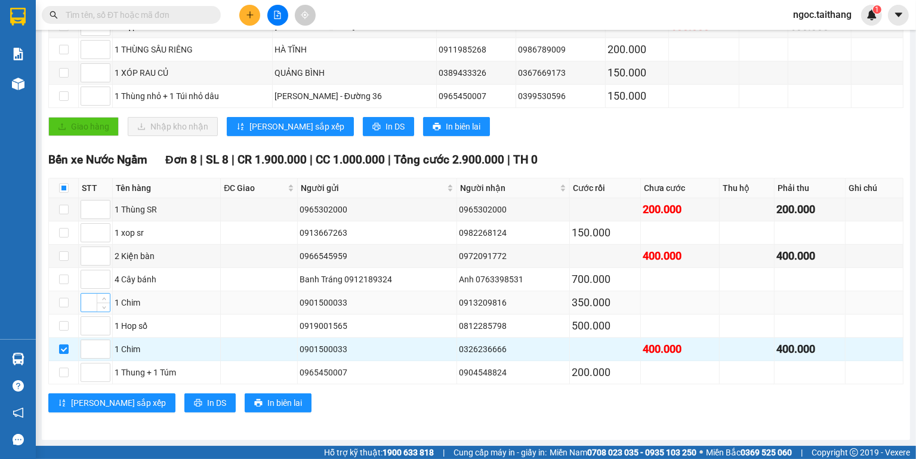
scroll to position [119, 0]
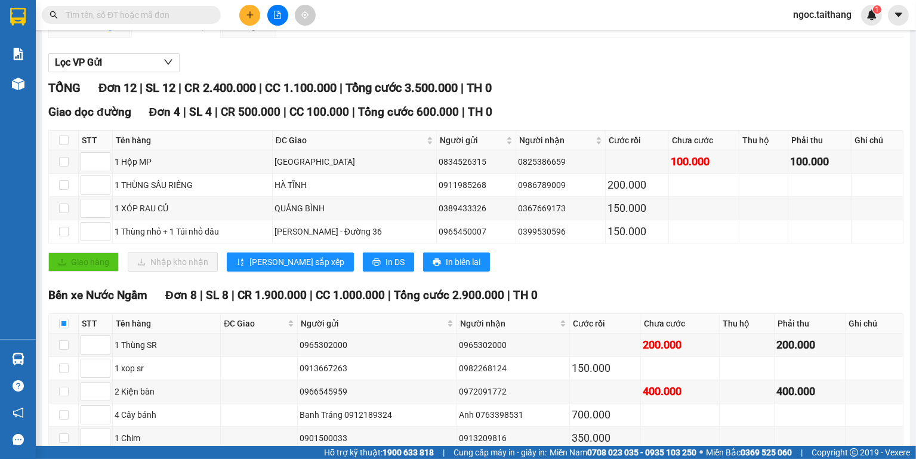
click at [71, 32] on div "Xem theo VP gửi" at bounding box center [88, 25] width 61 height 13
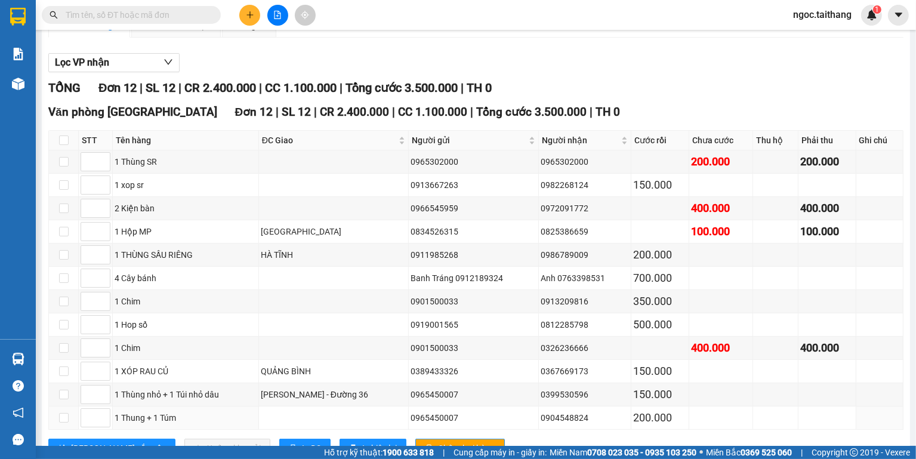
scroll to position [172, 0]
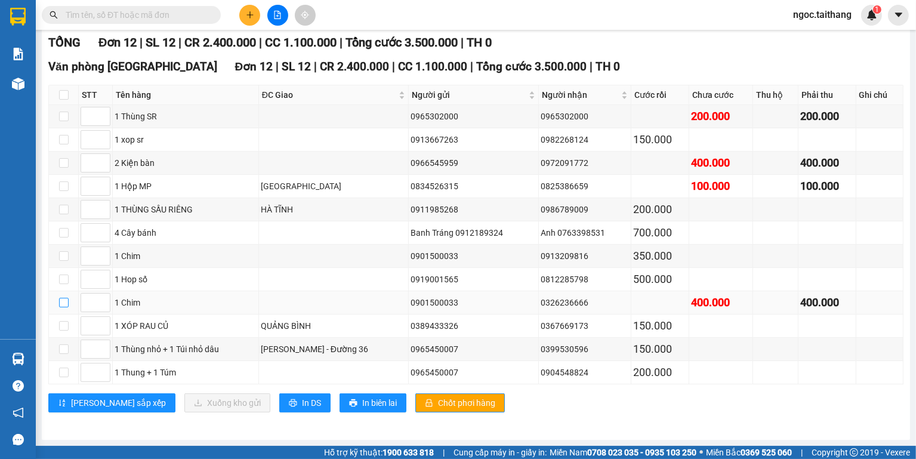
click at [65, 302] on input "checkbox" at bounding box center [64, 303] width 10 height 10
checkbox input "true"
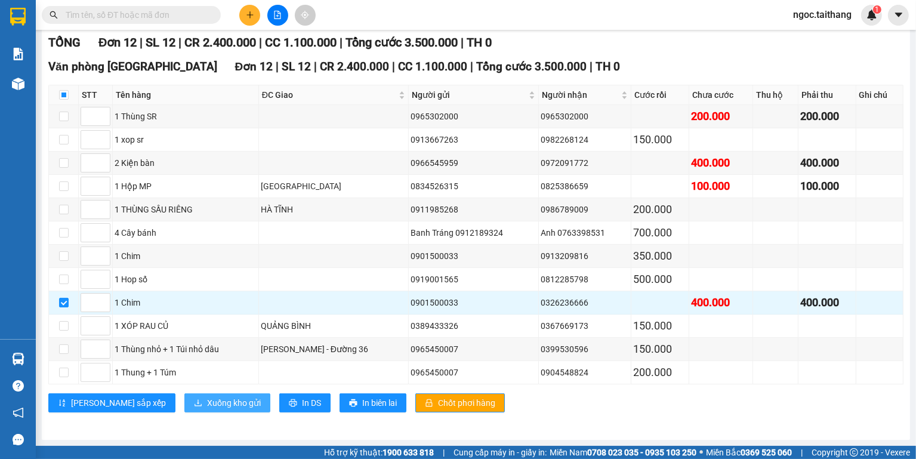
click at [207, 403] on span "Xuống kho gửi" at bounding box center [234, 402] width 54 height 13
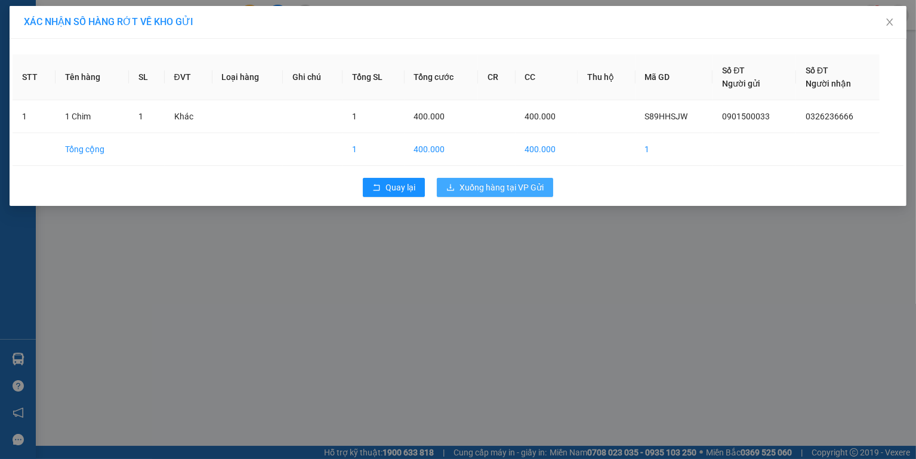
click at [458, 184] on button "Xuống hàng tại VP Gửi" at bounding box center [495, 187] width 116 height 19
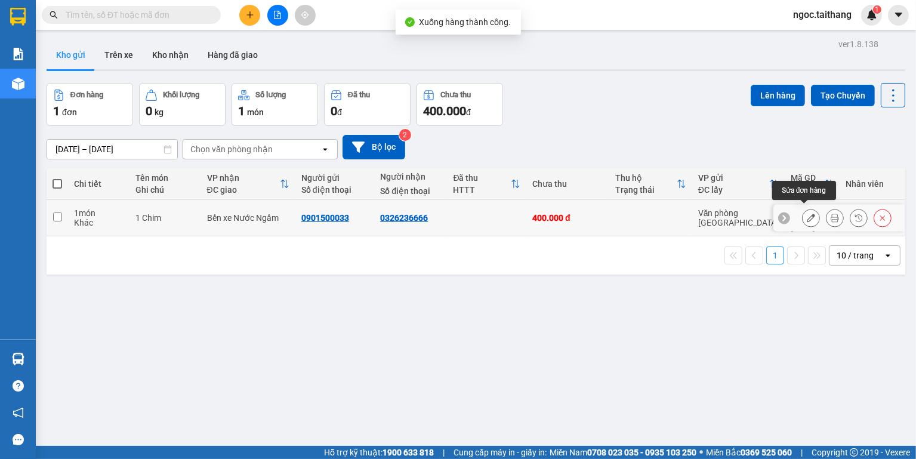
click at [807, 215] on icon at bounding box center [811, 218] width 8 height 8
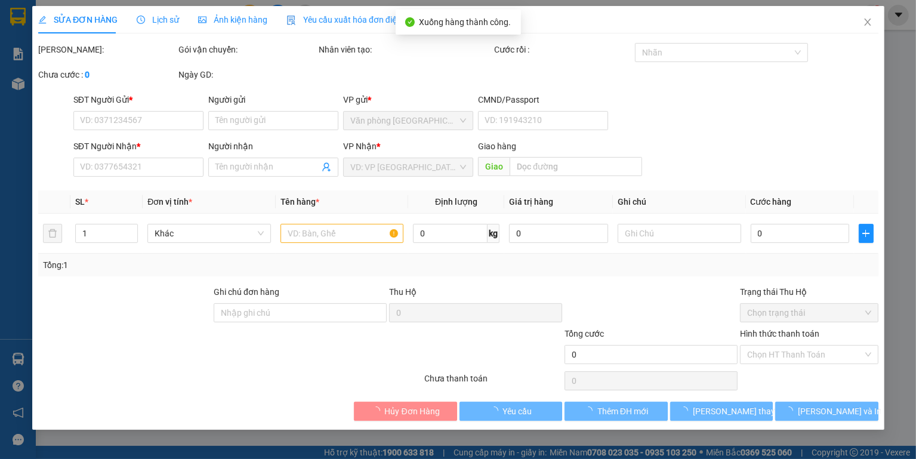
type input "0901500033"
type input "0326236666"
type input "400.000"
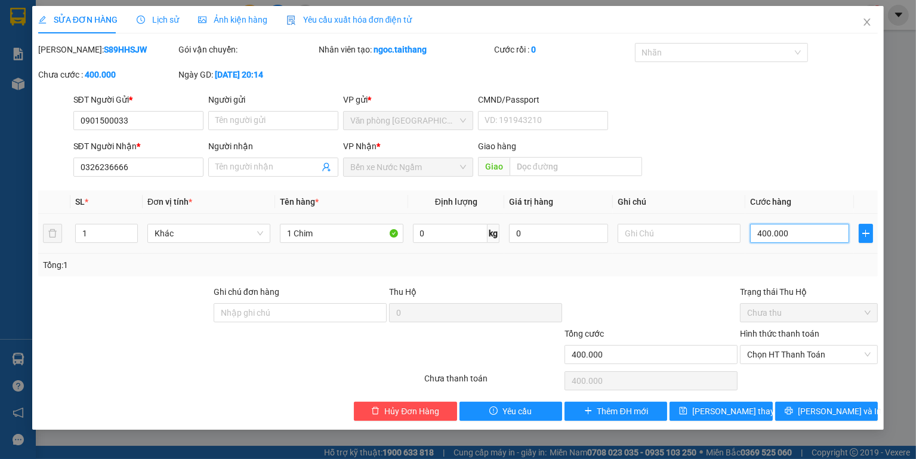
click at [795, 233] on input "400.000" at bounding box center [799, 233] width 99 height 19
type input "3"
type input "30"
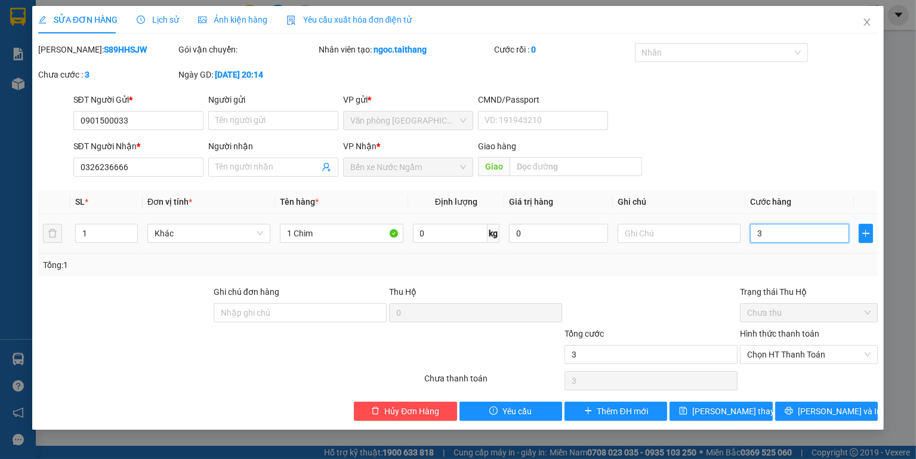
type input "30"
type input "300"
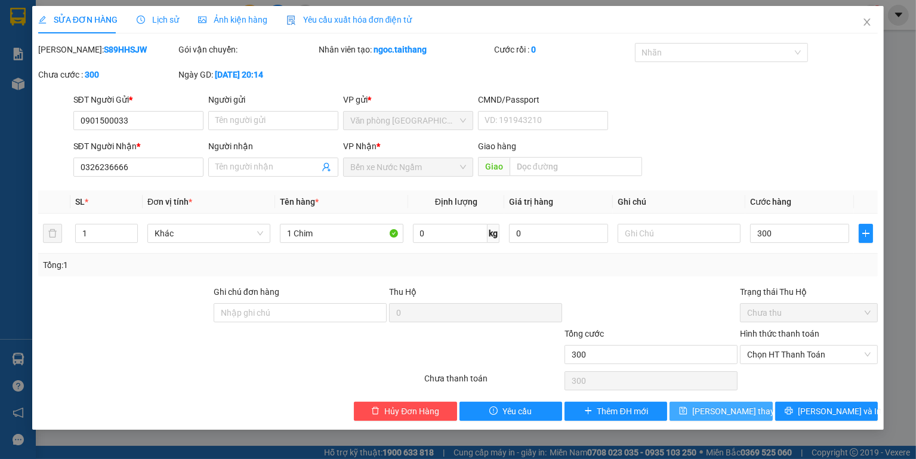
type input "300.000"
click at [720, 413] on span "[PERSON_NAME] thay đổi" at bounding box center [739, 411] width 95 height 13
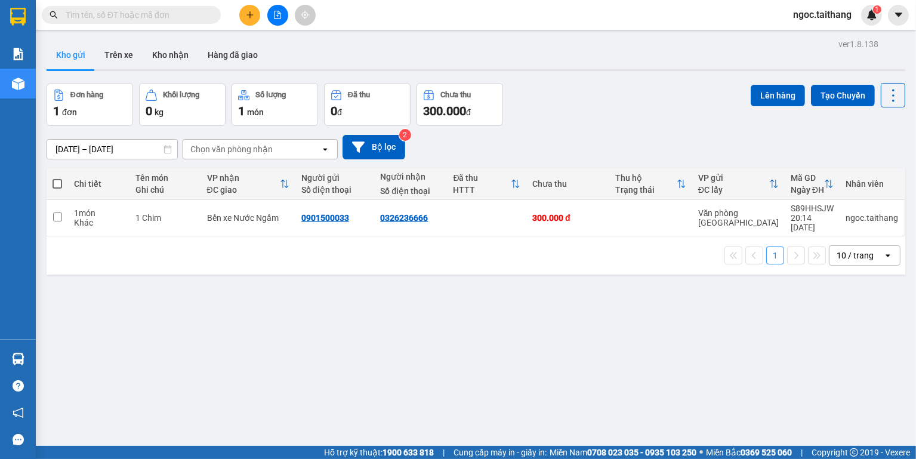
click at [57, 185] on span at bounding box center [58, 184] width 10 height 10
click at [57, 178] on input "checkbox" at bounding box center [57, 178] width 0 height 0
checkbox input "true"
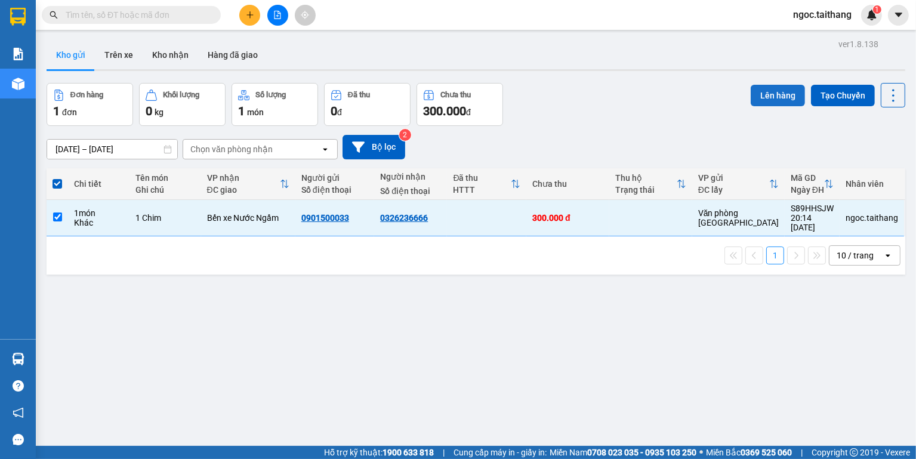
click at [777, 93] on button "Lên hàng" at bounding box center [778, 95] width 54 height 21
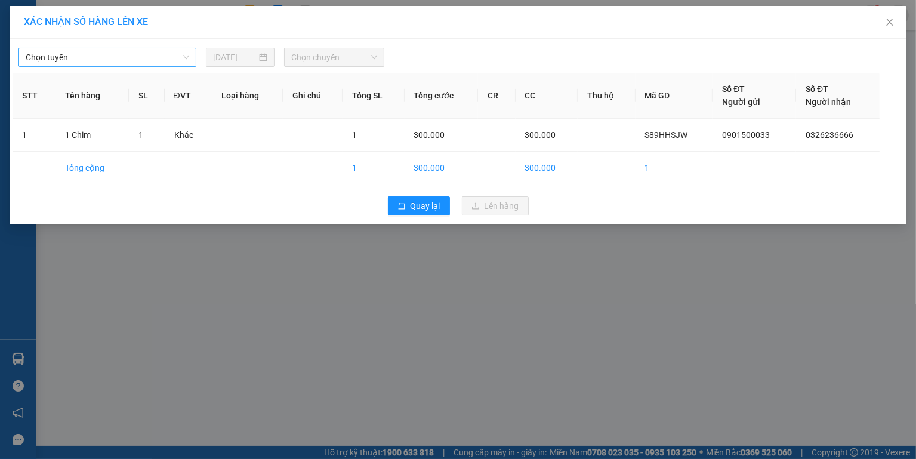
click at [182, 55] on span "Chọn tuyến" at bounding box center [107, 57] width 163 height 18
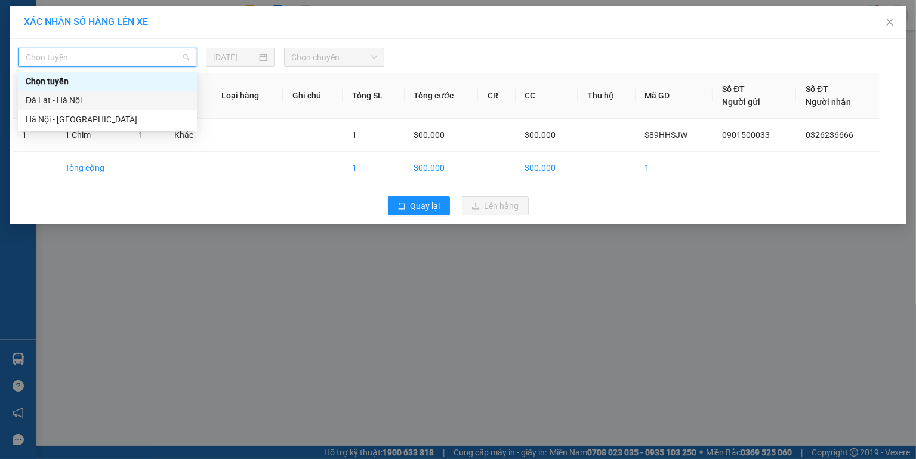
click at [71, 95] on div "Đà Lạt - Hà Nội" at bounding box center [108, 100] width 164 height 13
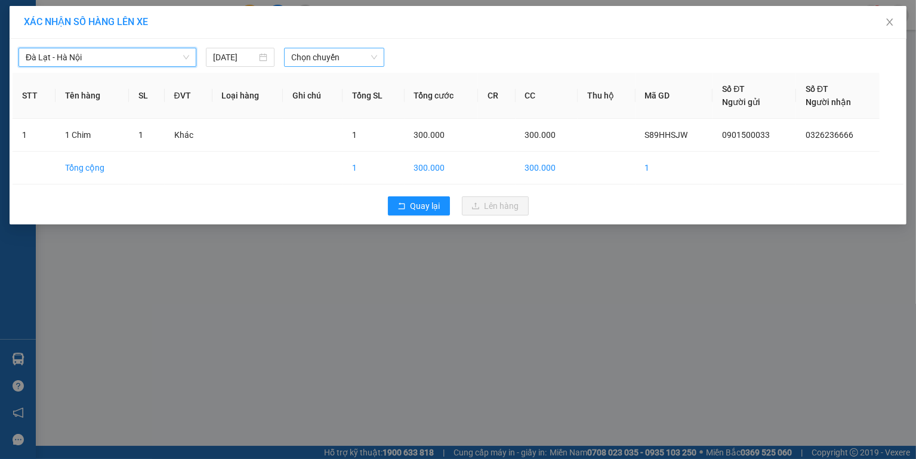
click at [351, 55] on span "Chọn chuyến" at bounding box center [333, 57] width 85 height 18
click at [270, 57] on div "[DATE]" at bounding box center [240, 57] width 69 height 19
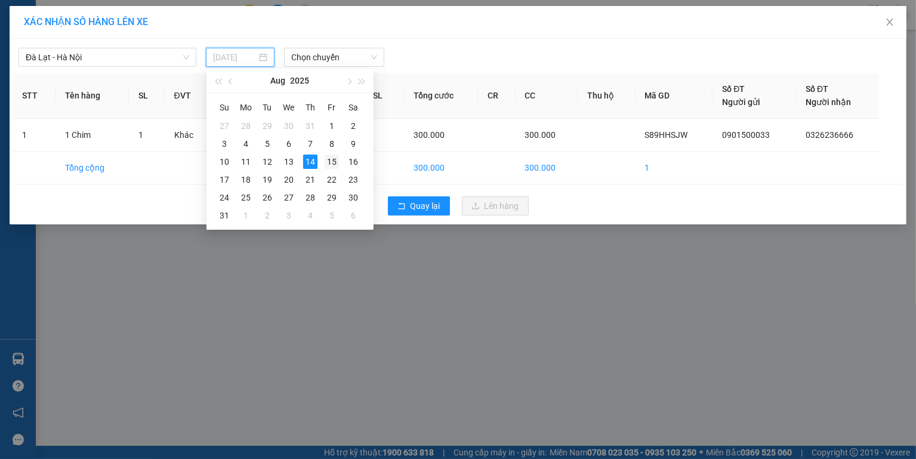
click at [332, 158] on div "15" at bounding box center [332, 162] width 14 height 14
type input "[DATE]"
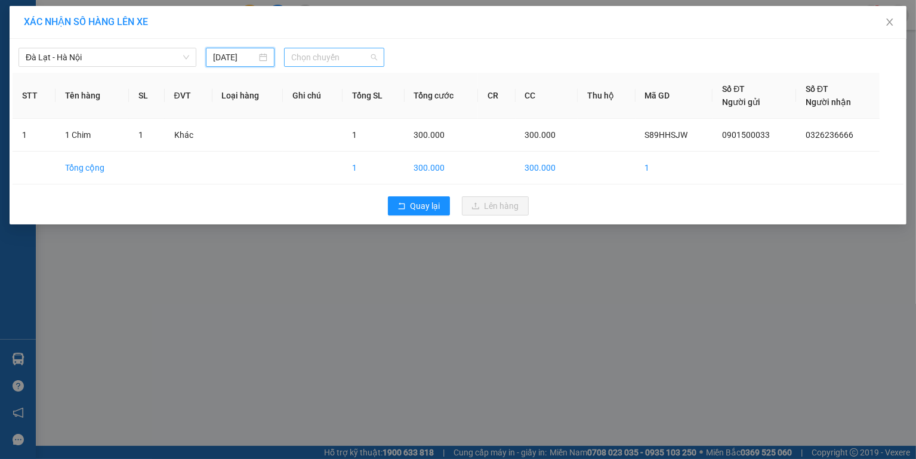
click at [362, 55] on span "Chọn chuyến" at bounding box center [333, 57] width 85 height 18
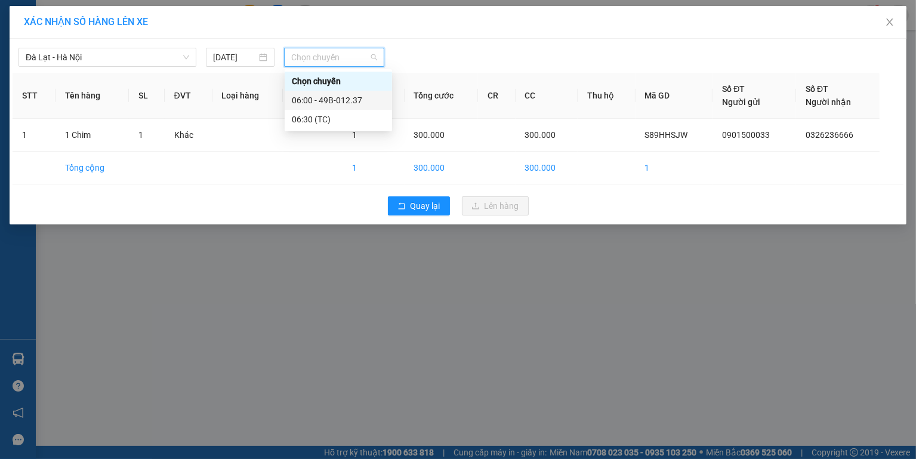
click at [354, 98] on div "06:00 - 49B-012.37" at bounding box center [338, 100] width 93 height 13
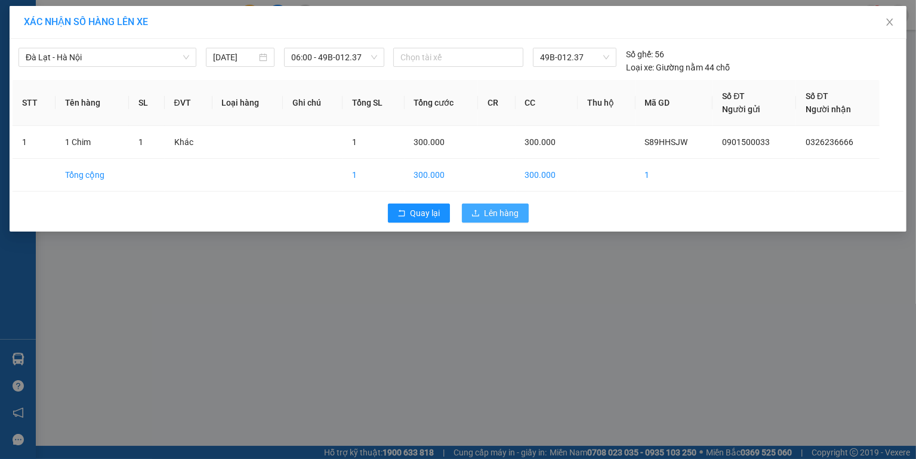
click at [502, 208] on span "Lên hàng" at bounding box center [501, 212] width 35 height 13
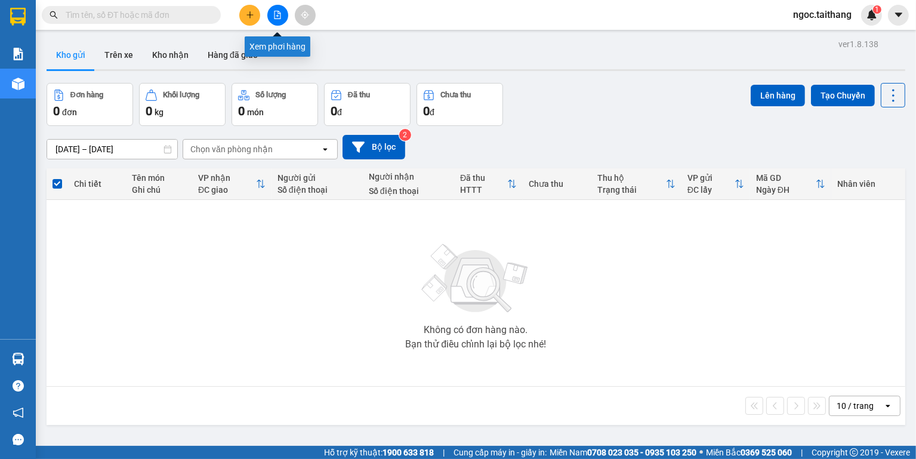
click at [282, 11] on button at bounding box center [277, 15] width 21 height 21
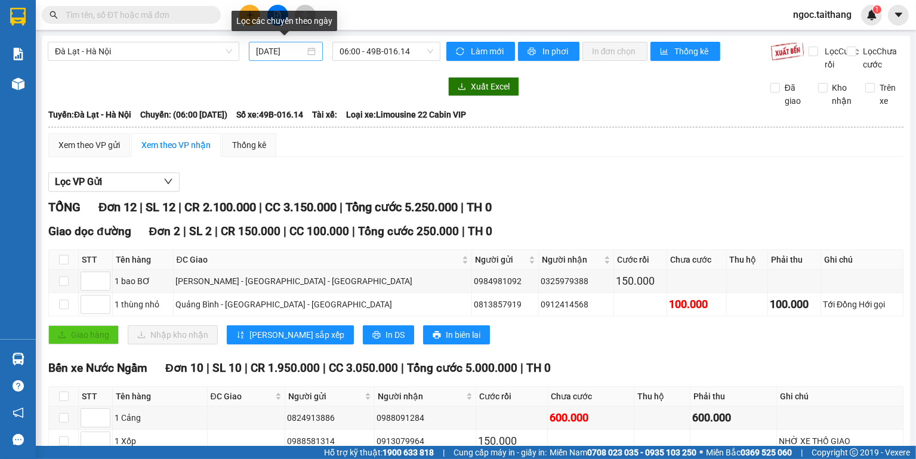
click at [313, 48] on div "[DATE]" at bounding box center [286, 51] width 74 height 19
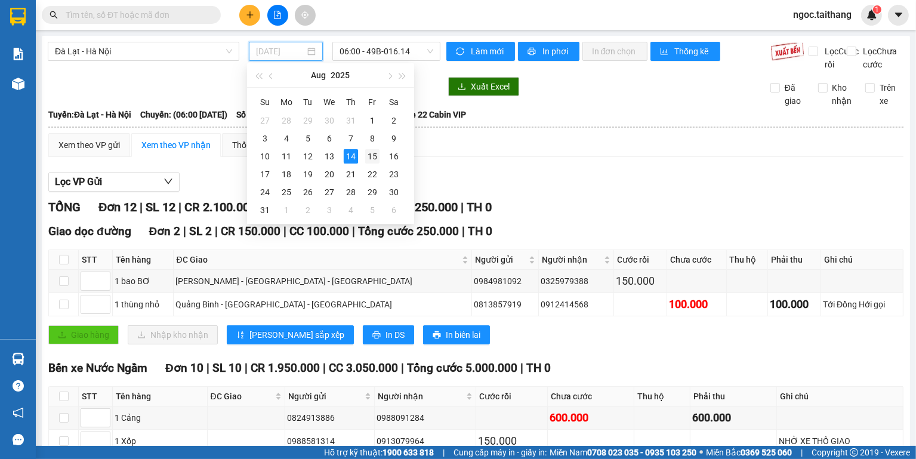
click at [372, 155] on div "15" at bounding box center [372, 156] width 14 height 14
type input "[DATE]"
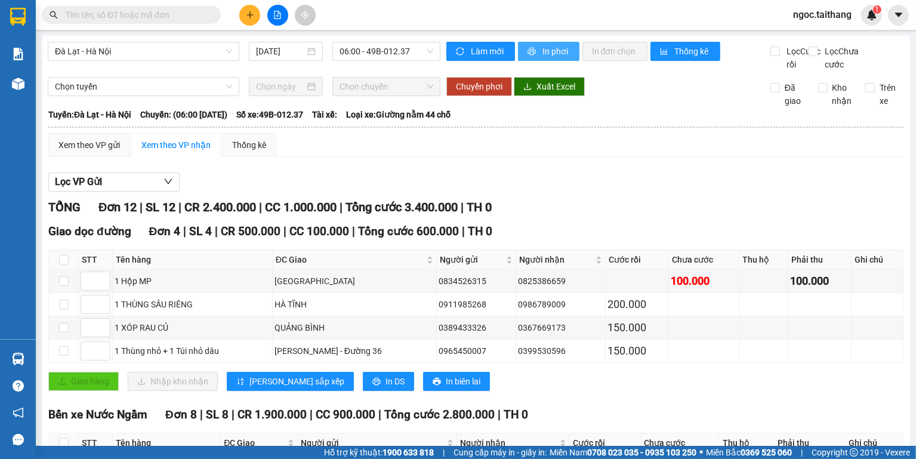
click at [535, 45] on button "In phơi" at bounding box center [548, 51] width 61 height 19
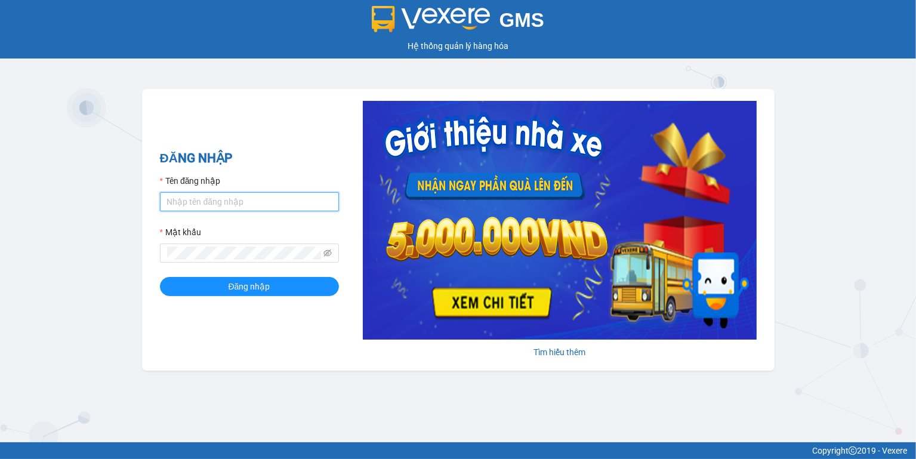
type input "ngoc.taithang"
click at [249, 300] on div "ĐĂNG NHẬP Tên đăng nhập ngoc.taithang Mật khẩu Đăng nhập" at bounding box center [249, 230] width 179 height 162
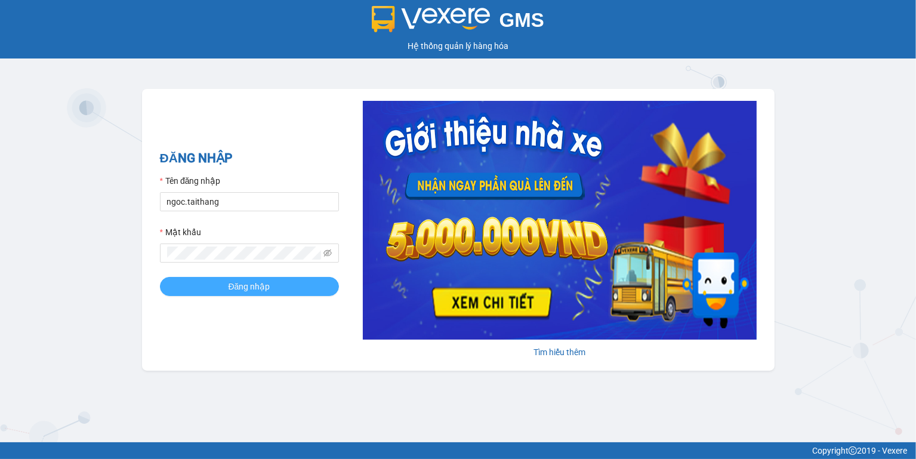
click at [251, 294] on button "Đăng nhập" at bounding box center [249, 286] width 179 height 19
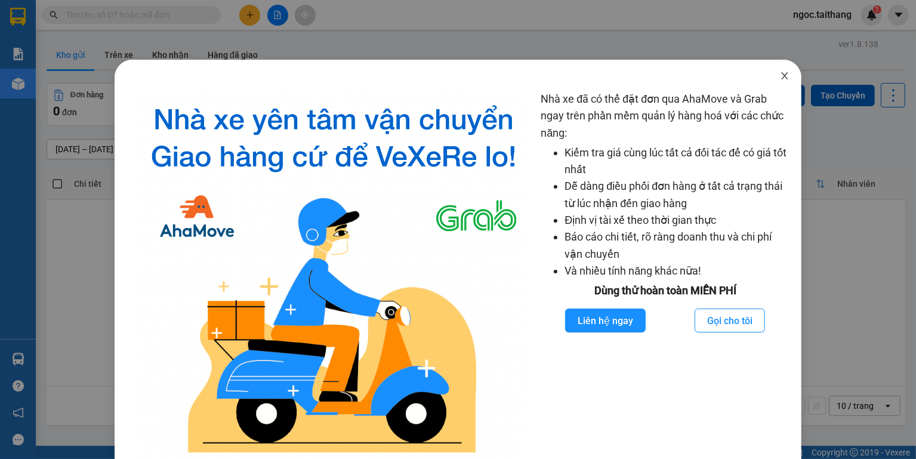
click at [784, 81] on span "Close" at bounding box center [784, 76] width 33 height 33
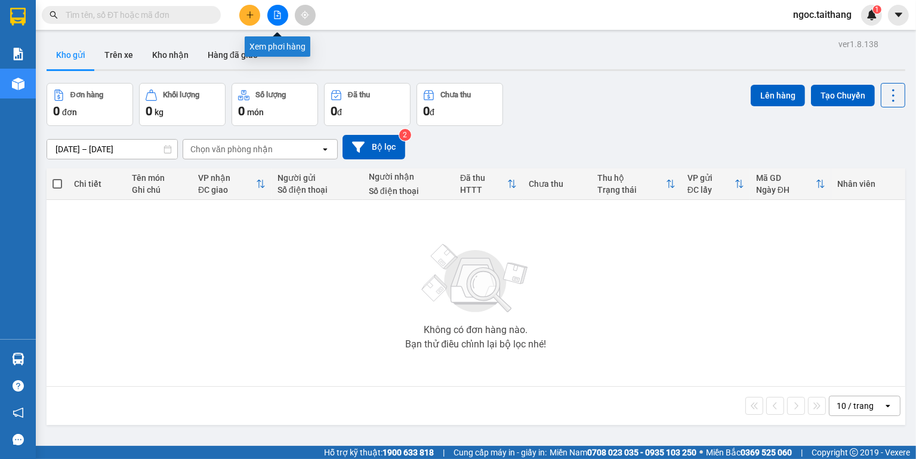
click at [277, 16] on icon "file-add" at bounding box center [277, 15] width 8 height 8
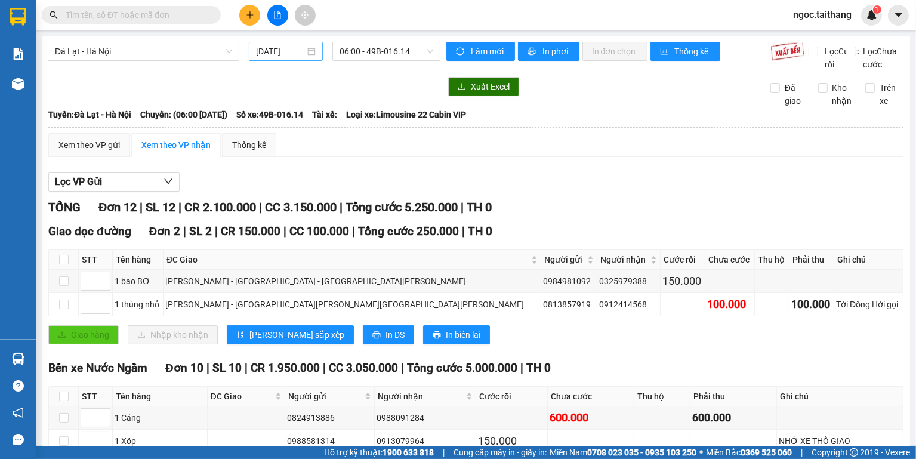
click at [308, 48] on div "[DATE]" at bounding box center [286, 51] width 60 height 13
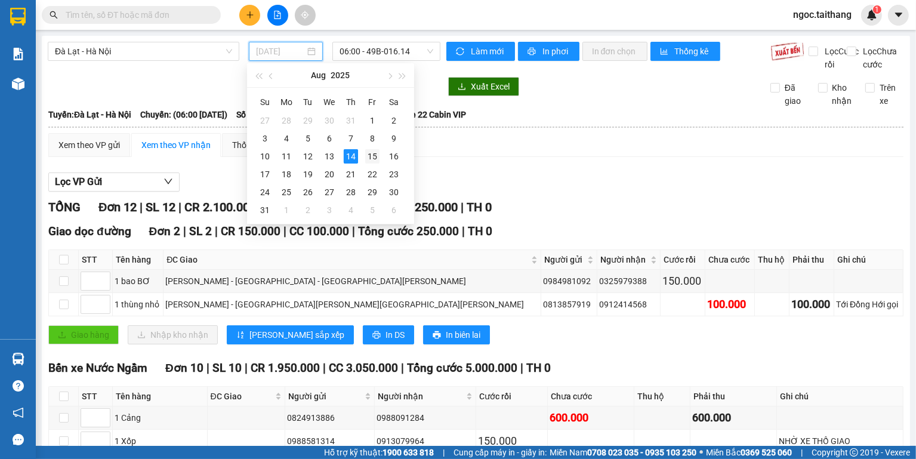
click at [372, 158] on div "15" at bounding box center [372, 156] width 14 height 14
type input "[DATE]"
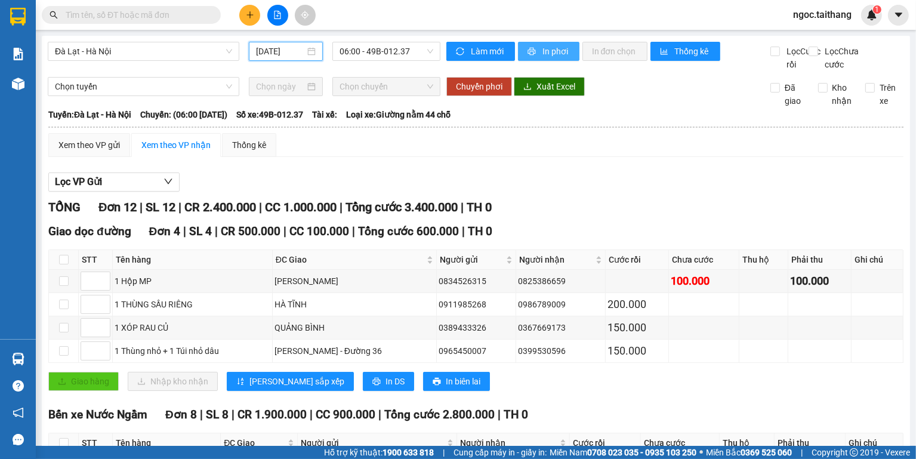
click at [545, 51] on span "In phơi" at bounding box center [555, 51] width 27 height 13
